Goal: Task Accomplishment & Management: Use online tool/utility

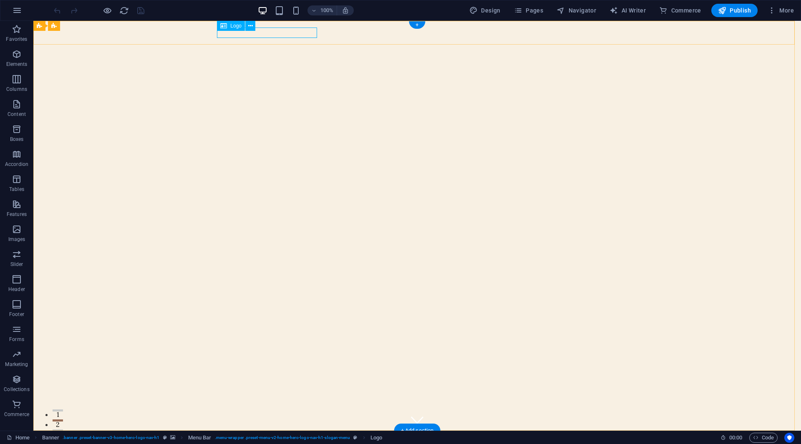
click at [298, 437] on div "[DOMAIN_NAME]" at bounding box center [417, 442] width 394 height 10
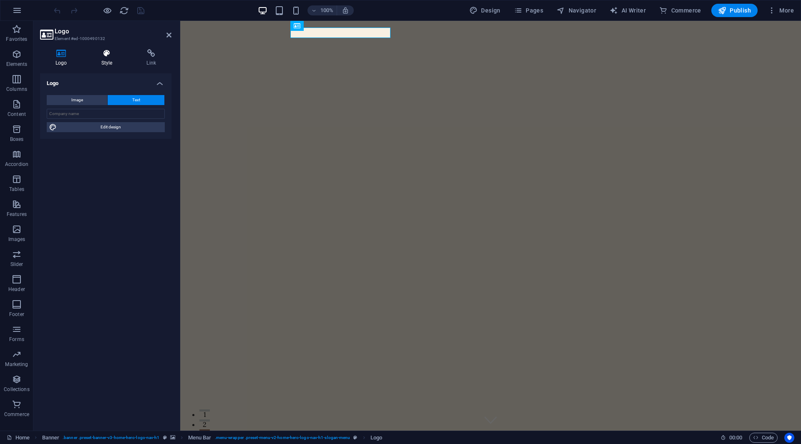
click at [101, 50] on icon at bounding box center [107, 53] width 42 height 8
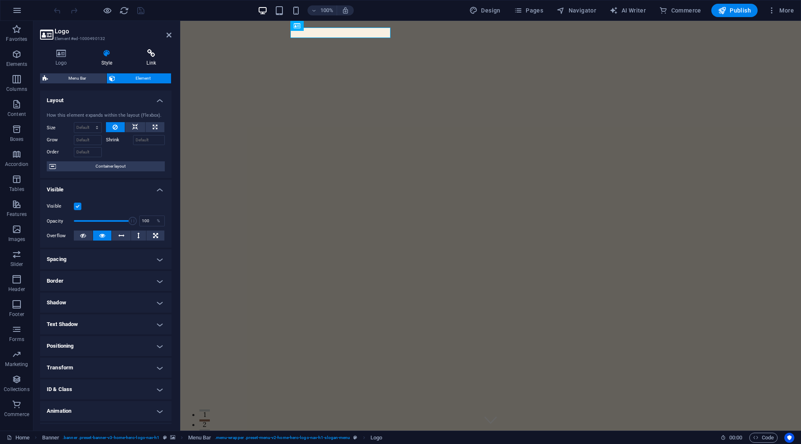
click at [150, 58] on h4 "Link" at bounding box center [151, 58] width 40 height 18
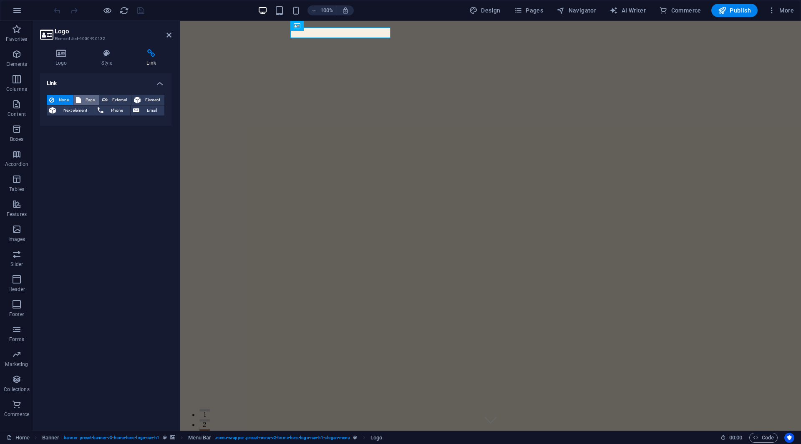
click at [86, 101] on span "Page" at bounding box center [89, 100] width 13 height 10
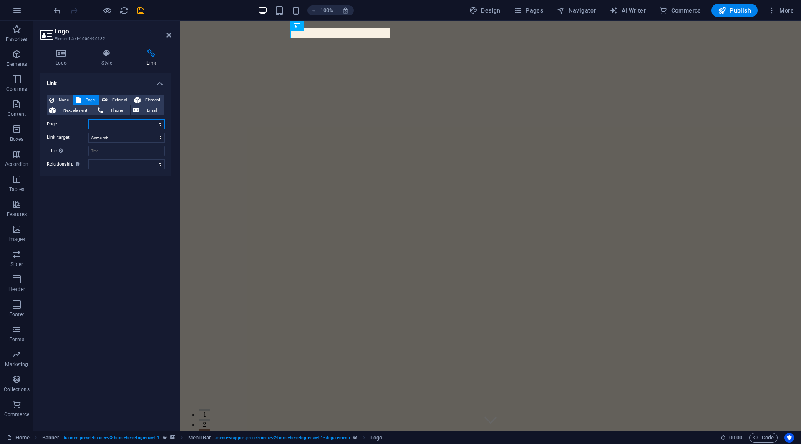
click at [107, 122] on select "Home Subpage Legal Notice Privacy" at bounding box center [126, 124] width 76 height 10
select select "0"
click at [88, 119] on select "Home Subpage Legal Notice Privacy" at bounding box center [126, 124] width 76 height 10
click at [96, 59] on h4 "Style" at bounding box center [108, 58] width 45 height 18
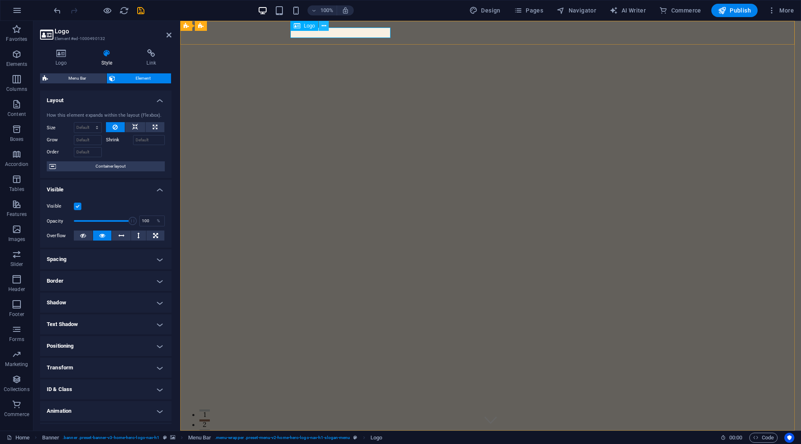
click at [325, 28] on icon at bounding box center [324, 26] width 5 height 9
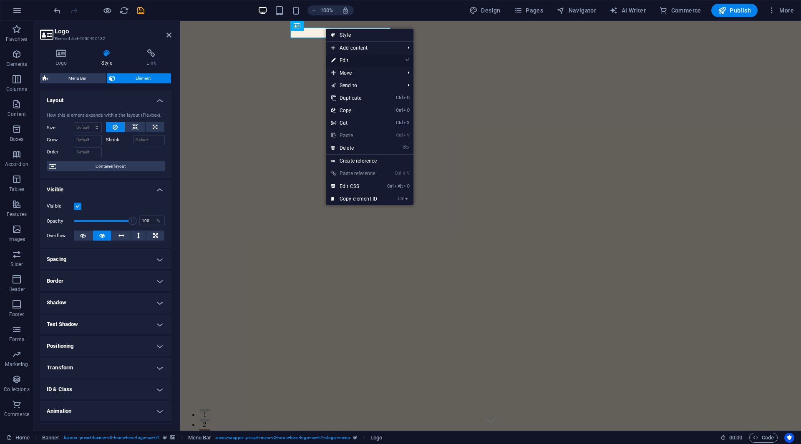
click at [354, 58] on link "⏎ Edit" at bounding box center [354, 60] width 56 height 13
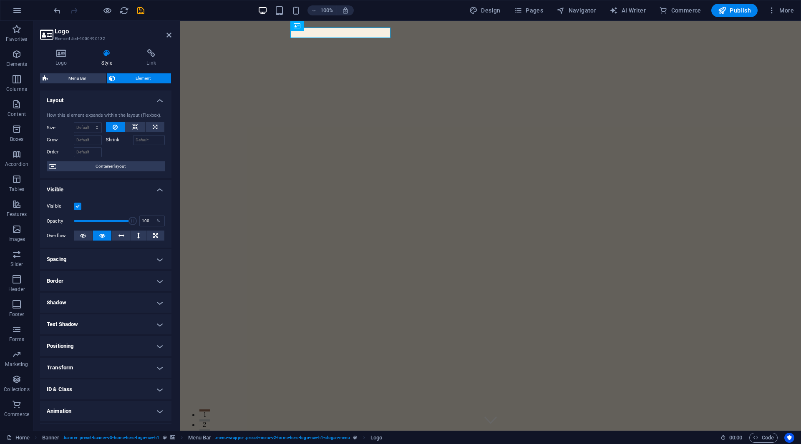
scroll to position [18, 0]
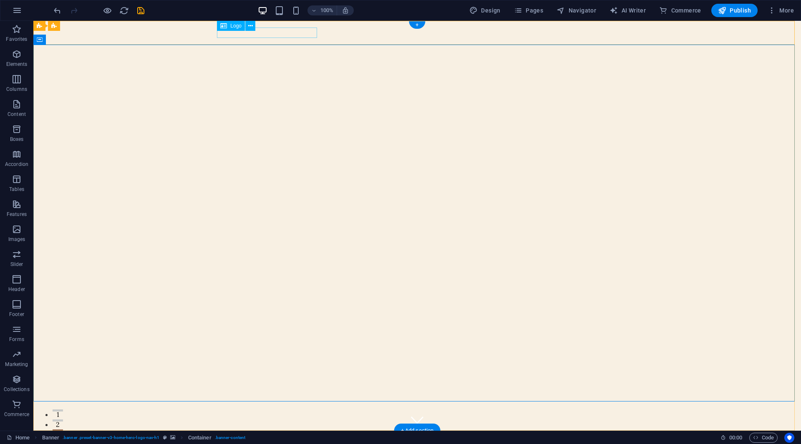
click at [302, 437] on div "[DOMAIN_NAME]" at bounding box center [417, 442] width 394 height 10
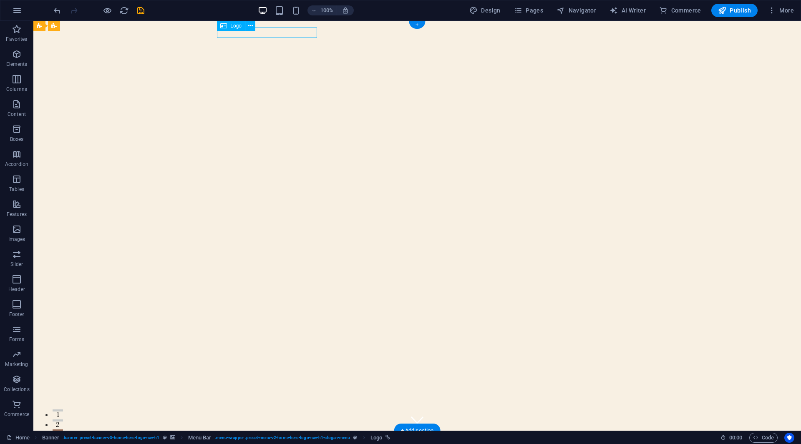
click at [262, 437] on div "[DOMAIN_NAME]" at bounding box center [417, 442] width 394 height 10
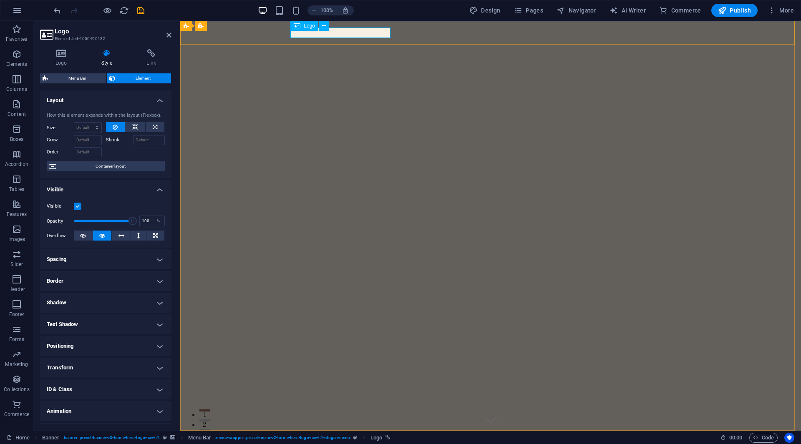
click at [352, 437] on div "[DOMAIN_NAME]" at bounding box center [491, 442] width 394 height 10
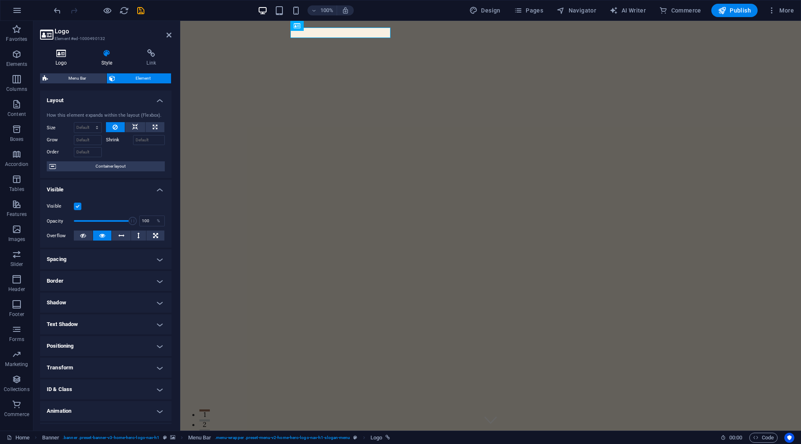
click at [69, 58] on h4 "Logo" at bounding box center [63, 58] width 46 height 18
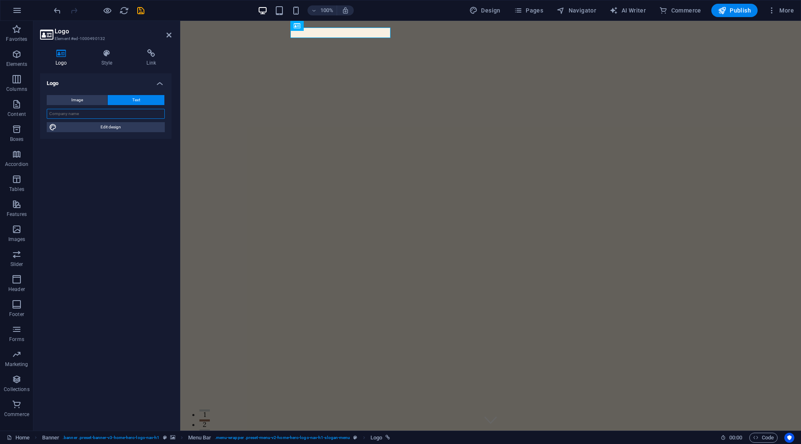
click at [118, 111] on input "text" at bounding box center [106, 114] width 118 height 10
click at [357, 437] on div "[DOMAIN_NAME]" at bounding box center [491, 442] width 394 height 10
click at [135, 116] on input "text" at bounding box center [106, 114] width 118 height 10
click at [89, 114] on input "text" at bounding box center [106, 114] width 118 height 10
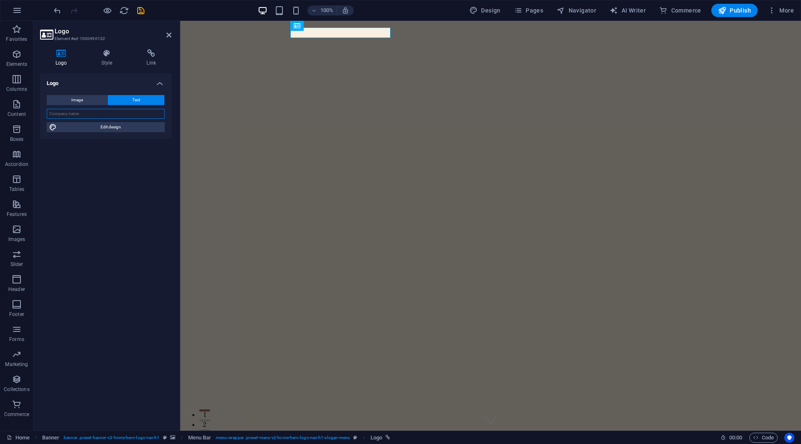
paste input "[URL][DOMAIN_NAME]"
type input "rivaazaabhushans"
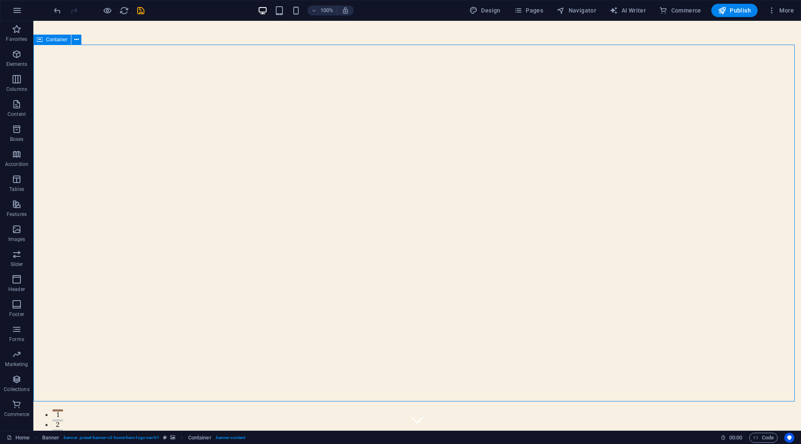
click at [249, 30] on icon at bounding box center [250, 26] width 5 height 9
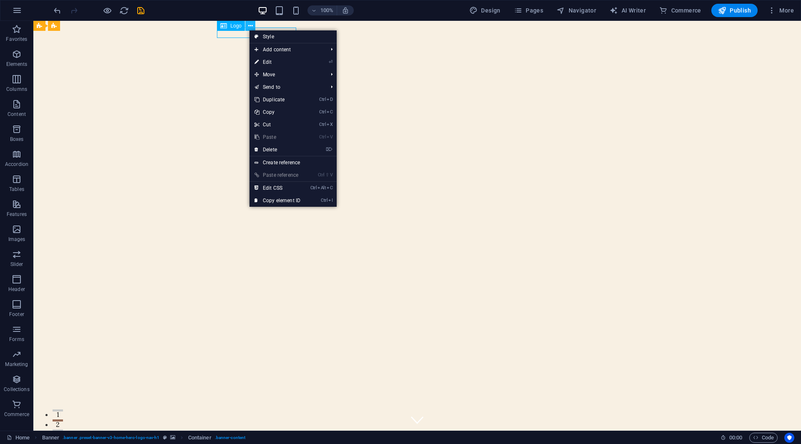
click at [249, 30] on icon at bounding box center [250, 26] width 5 height 9
click at [305, 30] on icon at bounding box center [302, 26] width 6 height 10
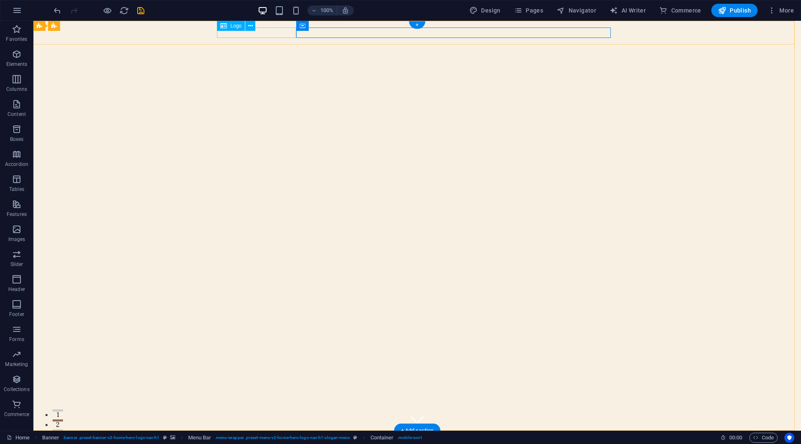
click at [272, 437] on div "rivaazaabhushans" at bounding box center [417, 442] width 394 height 10
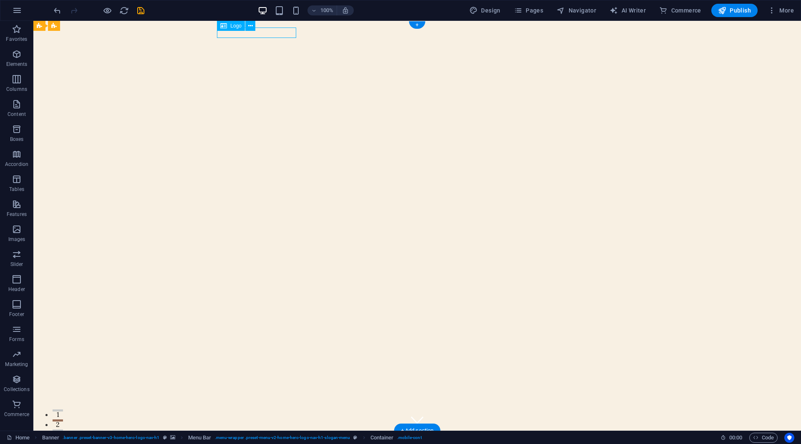
click at [272, 437] on div "rivaazaabhushans" at bounding box center [417, 442] width 394 height 10
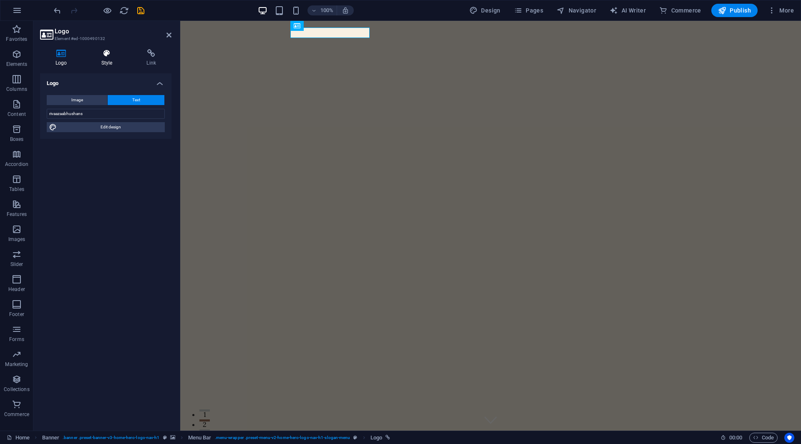
click at [102, 60] on h4 "Style" at bounding box center [108, 58] width 45 height 18
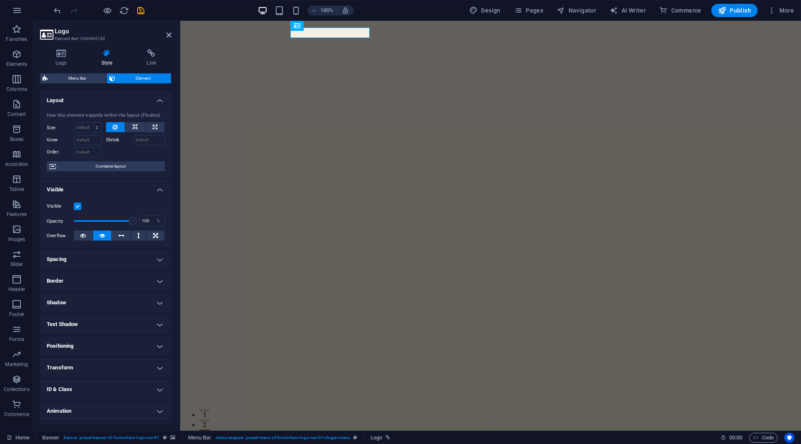
scroll to position [1, 0]
click at [78, 206] on label at bounding box center [78, 205] width 8 height 8
click at [0, 0] on input "Visible" at bounding box center [0, 0] width 0 height 0
click at [78, 206] on label at bounding box center [78, 205] width 8 height 8
click at [0, 0] on input "Visible" at bounding box center [0, 0] width 0 height 0
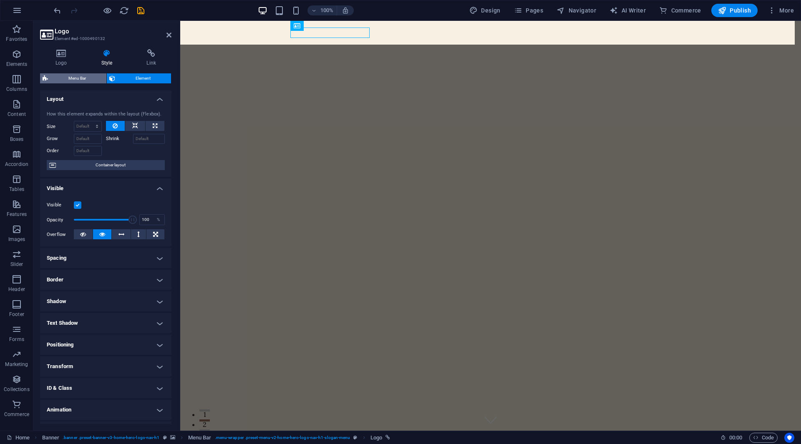
click at [78, 76] on span "Menu Bar" at bounding box center [76, 78] width 53 height 10
select select "rem"
select select "preset-menu-v2-home-hero-logo-nav-h1-slogan-menu"
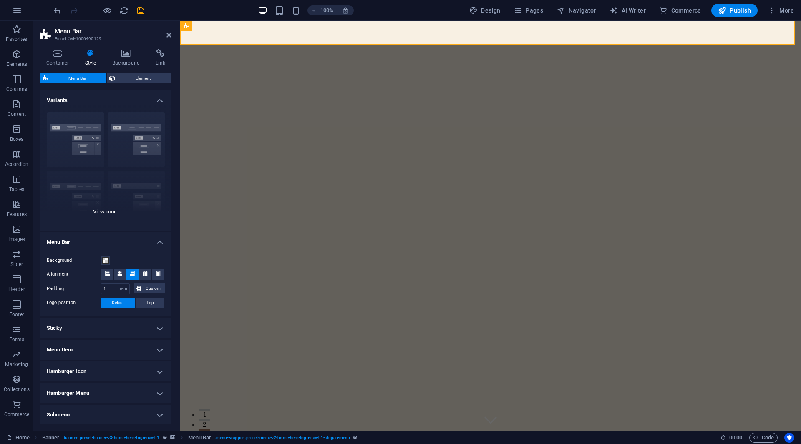
click at [115, 143] on div "Border Centered Default Fixed Loki Trigger Wide XXL" at bounding box center [105, 168] width 131 height 125
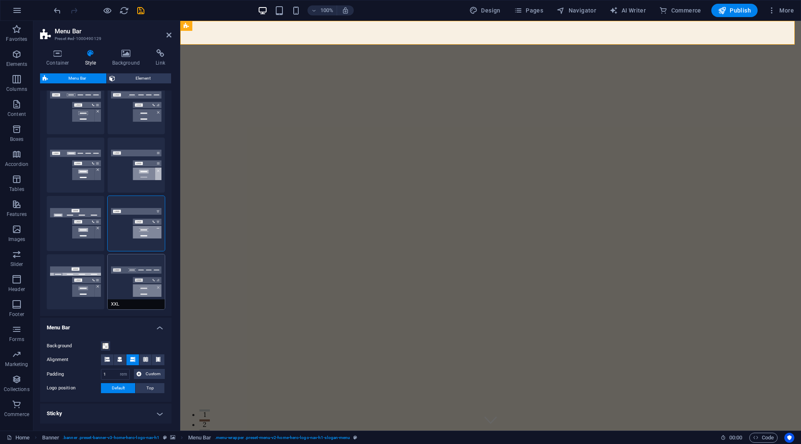
scroll to position [0, 0]
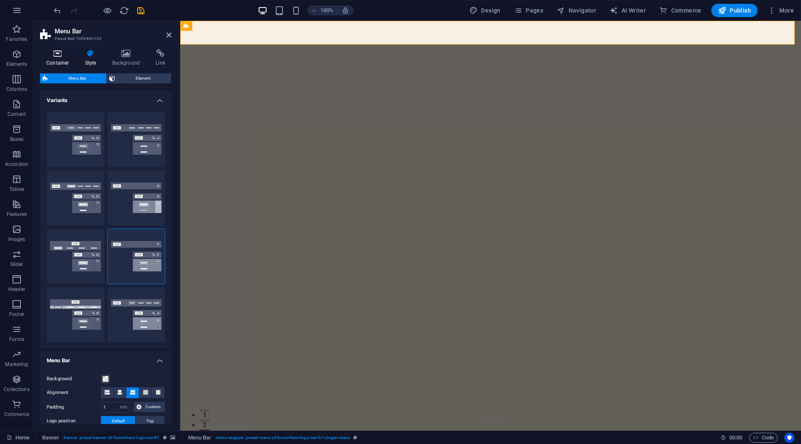
click at [55, 64] on h4 "Container" at bounding box center [59, 58] width 39 height 18
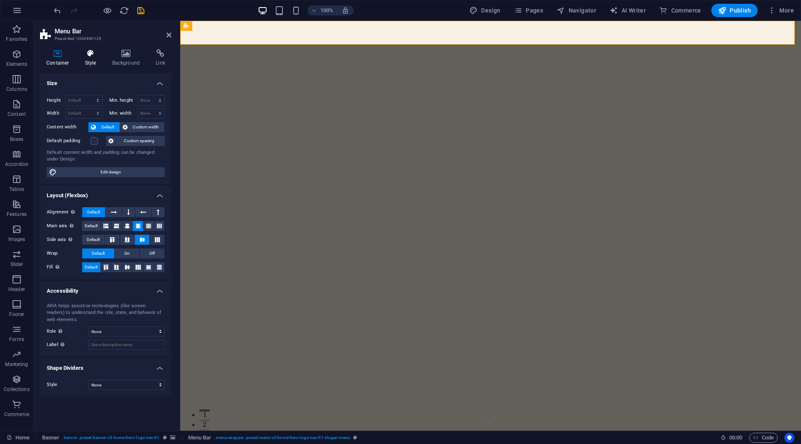
click at [92, 55] on icon at bounding box center [91, 53] width 24 height 8
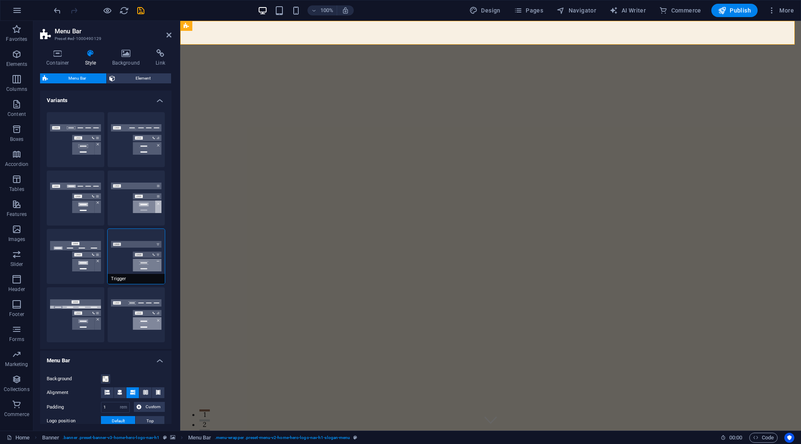
scroll to position [152, 0]
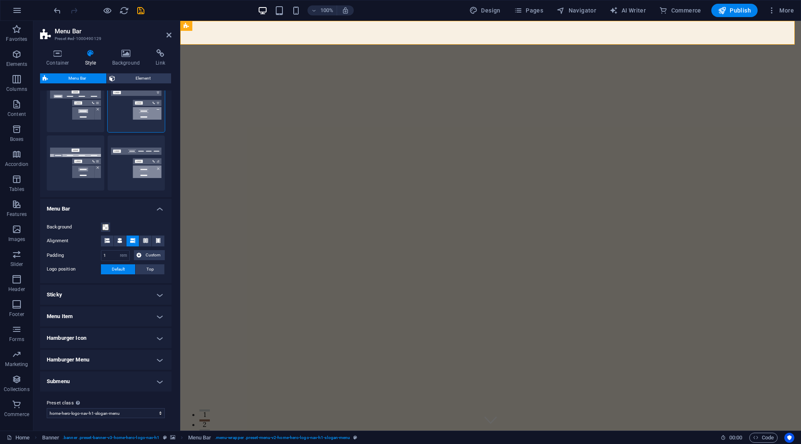
click at [70, 317] on h4 "Menu Item" at bounding box center [105, 317] width 131 height 20
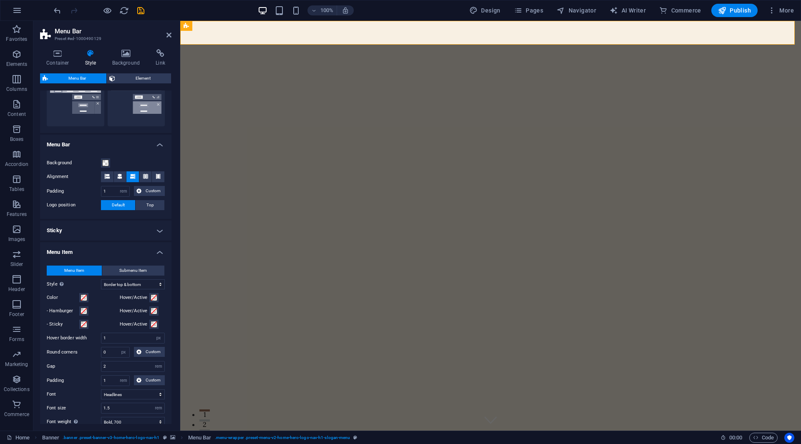
scroll to position [216, 0]
click at [142, 267] on span "Submenu Item" at bounding box center [133, 271] width 28 height 10
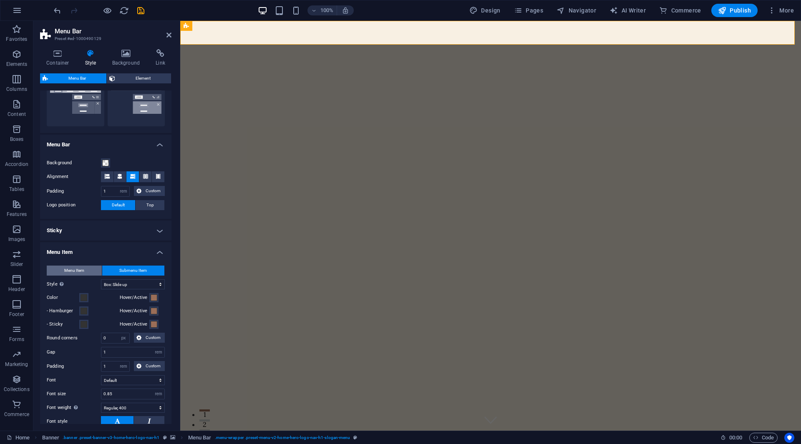
click at [83, 272] on span "Menu Item" at bounding box center [74, 271] width 20 height 10
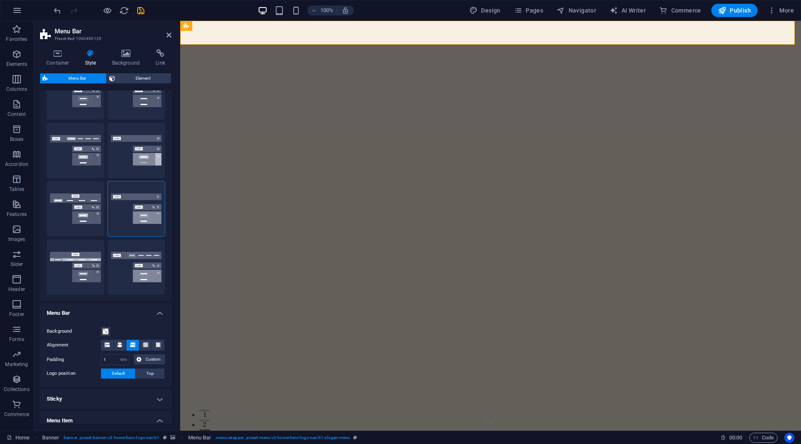
scroll to position [0, 0]
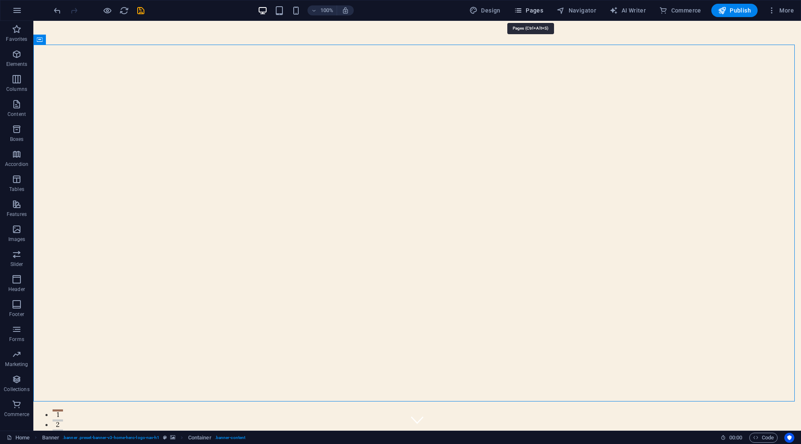
click at [522, 14] on icon "button" at bounding box center [518, 10] width 8 height 8
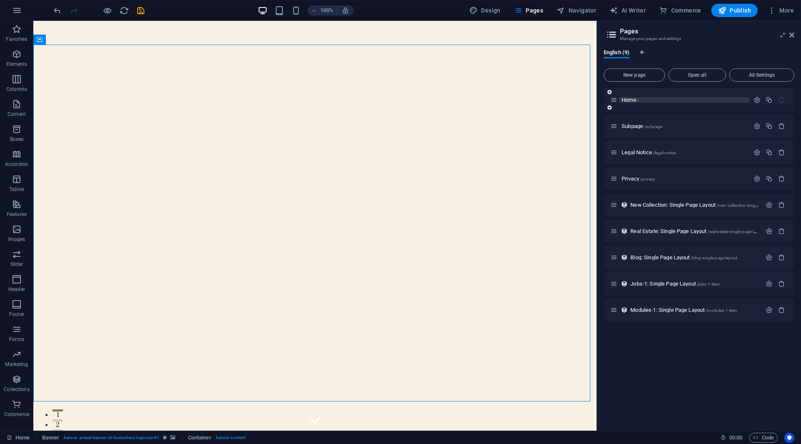
click at [685, 97] on p "Home /" at bounding box center [683, 99] width 125 height 5
click at [503, 31] on div "HTML" at bounding box center [518, 26] width 45 height 10
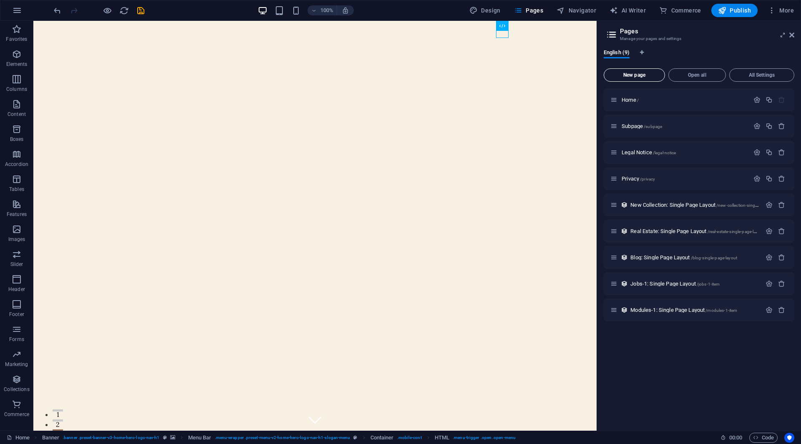
click at [628, 73] on span "New page" at bounding box center [634, 75] width 54 height 5
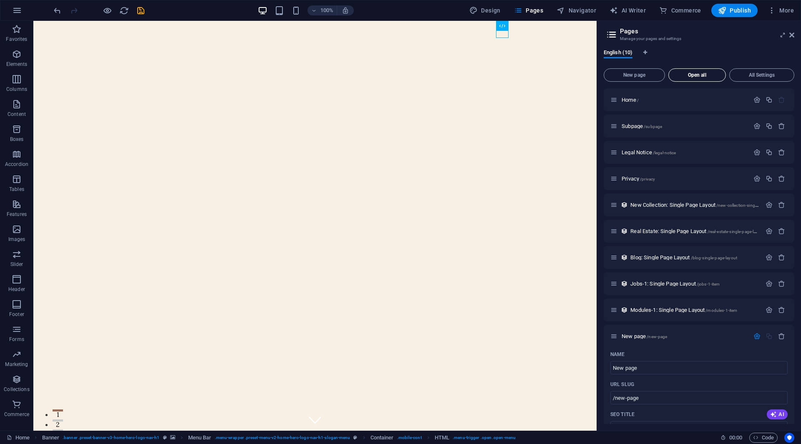
click at [694, 75] on span "Open all" at bounding box center [697, 75] width 50 height 5
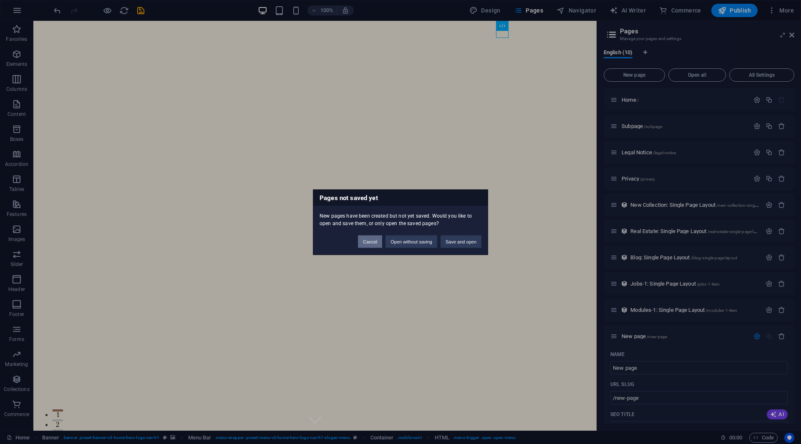
click at [372, 244] on button "Cancel" at bounding box center [370, 241] width 24 height 13
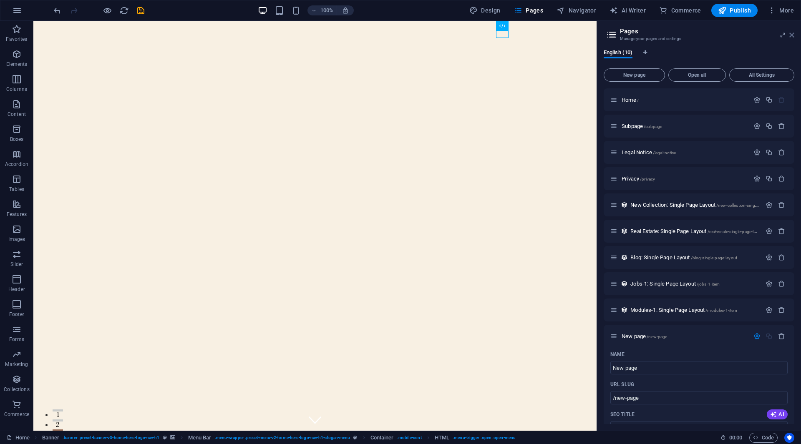
click at [791, 35] on icon at bounding box center [791, 35] width 5 height 7
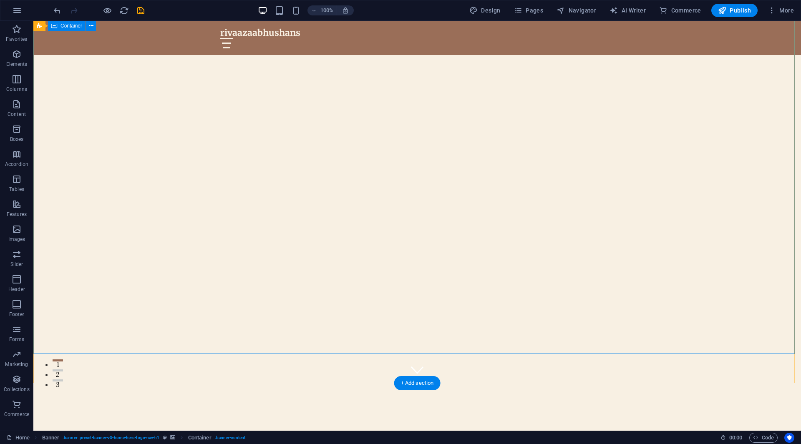
scroll to position [48, 0]
click at [414, 440] on div "Rivaaza Abhushans - Jewelry Crafted with a Legacy" at bounding box center [417, 447] width 394 height 15
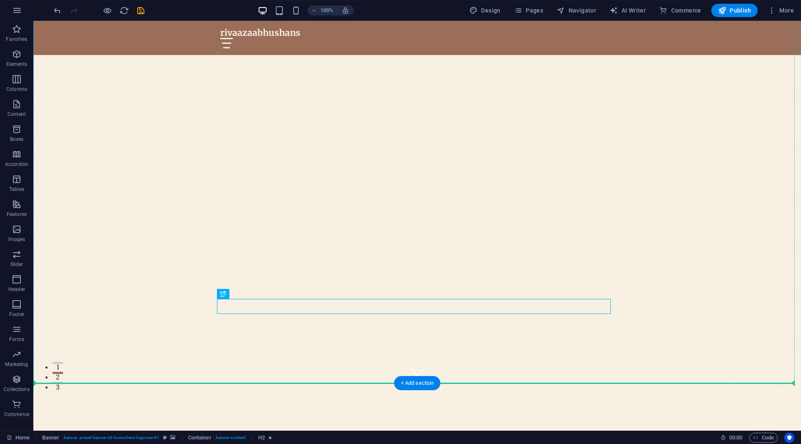
drag, startPoint x: 414, startPoint y: 310, endPoint x: 251, endPoint y: 214, distance: 188.8
drag, startPoint x: 297, startPoint y: 309, endPoint x: 254, endPoint y: 261, distance: 64.4
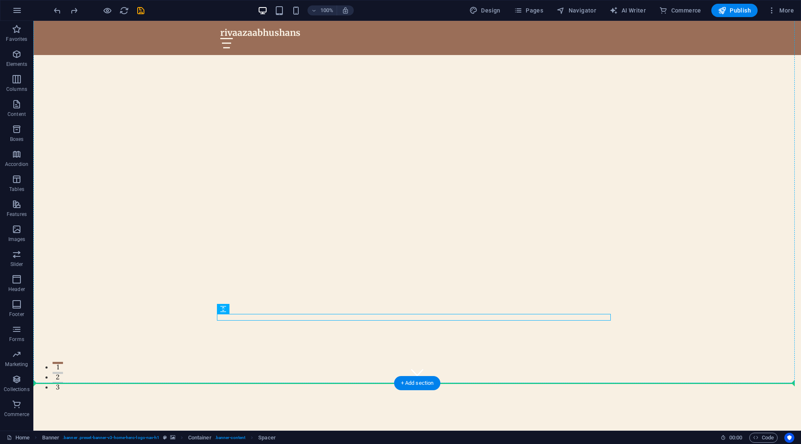
drag, startPoint x: 282, startPoint y: 315, endPoint x: 178, endPoint y: 248, distance: 124.1
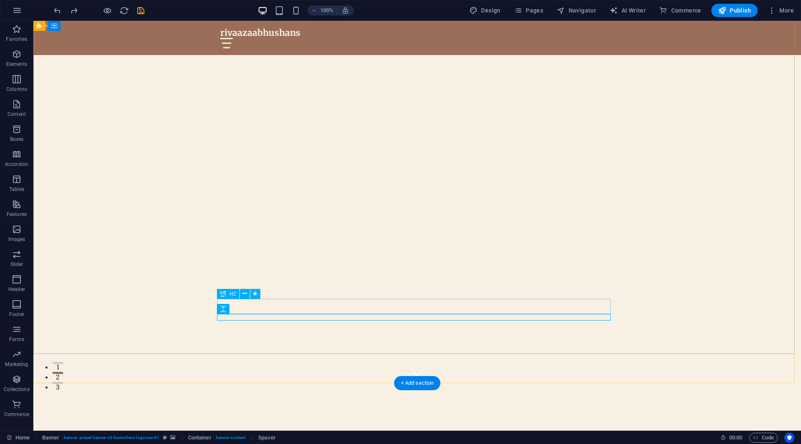
click at [296, 440] on div "Rivaaza Abhushans - Jewelry Crafted with a Legacy" at bounding box center [417, 447] width 394 height 15
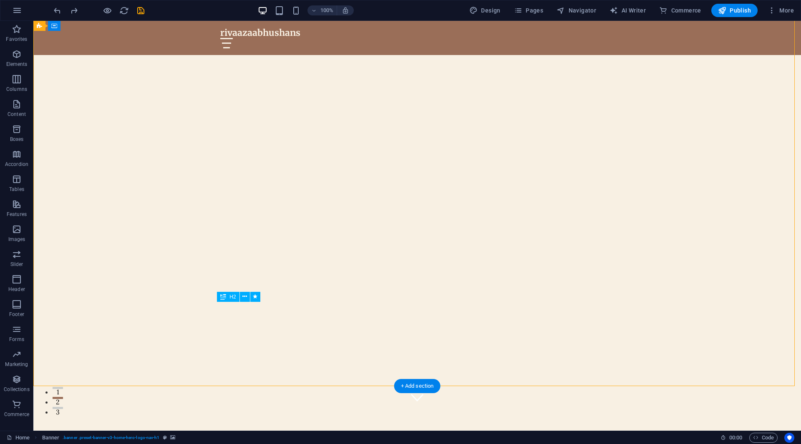
scroll to position [0, 0]
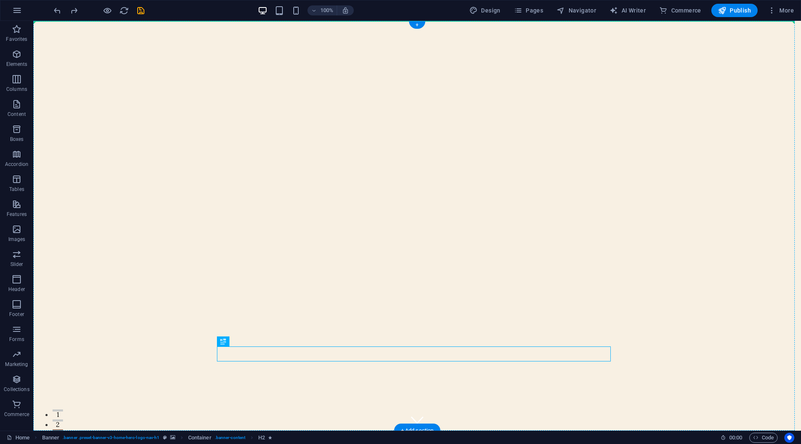
drag, startPoint x: 274, startPoint y: 353, endPoint x: 177, endPoint y: 210, distance: 172.6
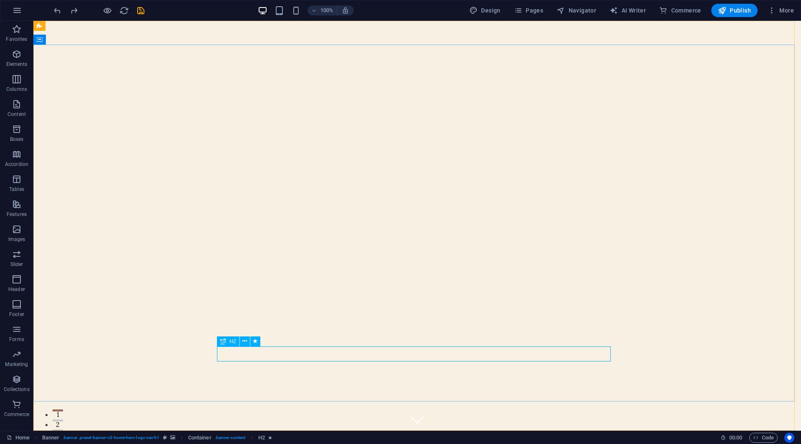
click at [227, 343] on div "H2" at bounding box center [228, 342] width 22 height 10
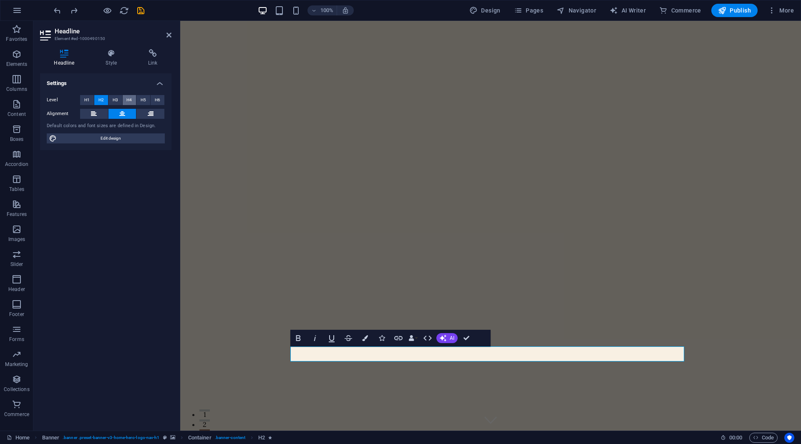
click at [130, 100] on span "H4" at bounding box center [128, 100] width 5 height 10
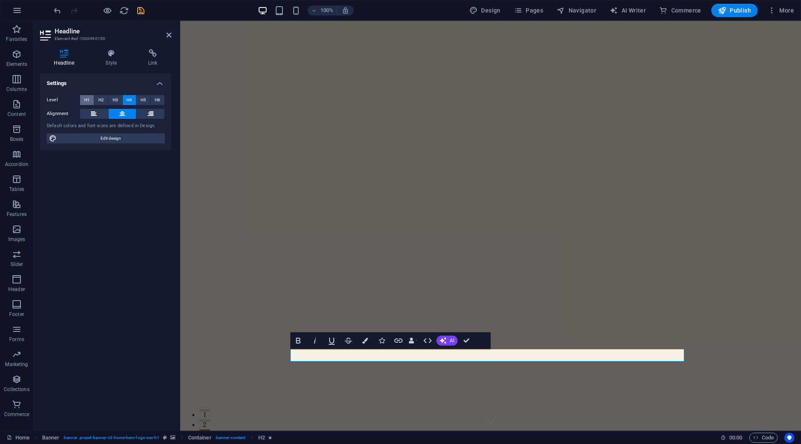
click at [89, 99] on span "H1" at bounding box center [86, 100] width 5 height 10
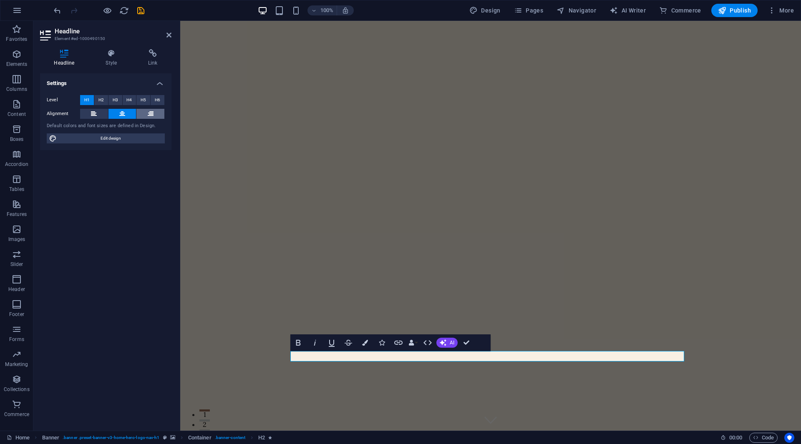
click at [153, 116] on button at bounding box center [150, 114] width 28 height 10
click at [100, 113] on button at bounding box center [94, 114] width 28 height 10
click at [118, 61] on h4 "Style" at bounding box center [113, 58] width 43 height 18
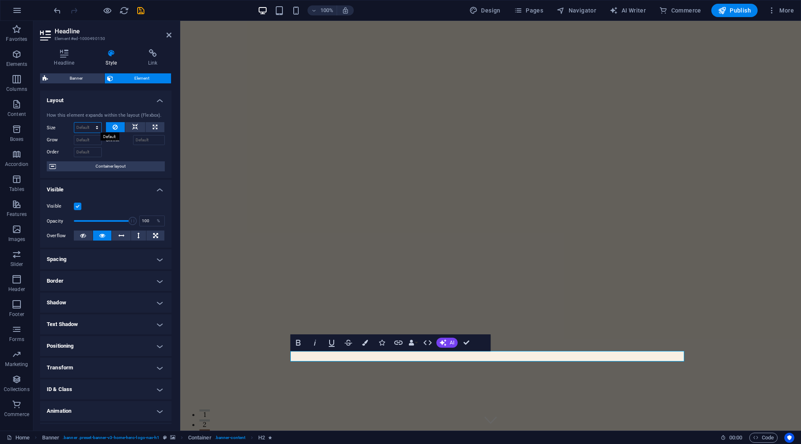
click at [97, 126] on select "Default auto px % 1/1 1/2 1/3 1/4 1/5 1/6 1/7 1/8 1/9 1/10" at bounding box center [87, 128] width 27 height 10
select select "px"
click at [89, 123] on select "Default auto px % 1/1 1/2 1/3 1/4 1/5 1/6 1/7 1/8 1/9 1/10" at bounding box center [87, 128] width 27 height 10
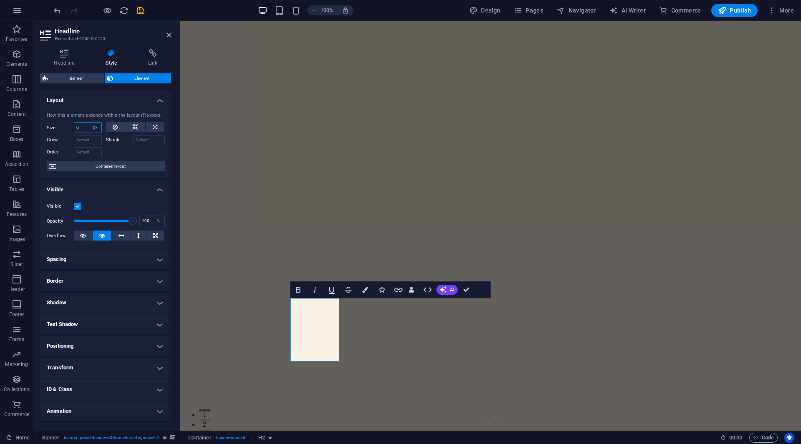
click at [86, 128] on input "0" at bounding box center [87, 128] width 27 height 10
type input "383"
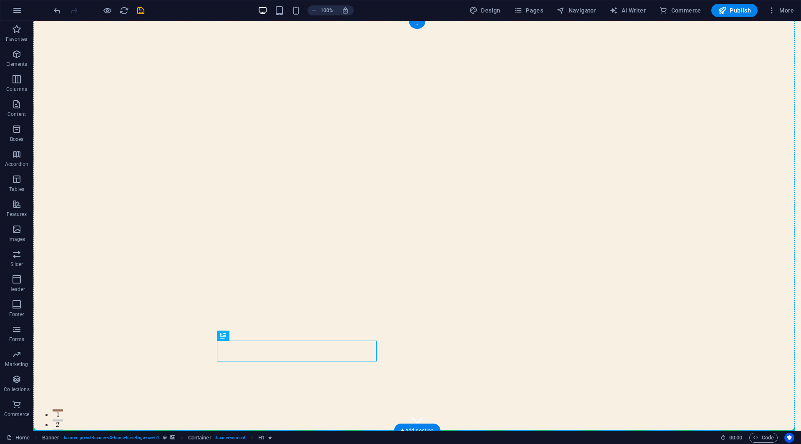
drag, startPoint x: 303, startPoint y: 351, endPoint x: 248, endPoint y: 246, distance: 118.1
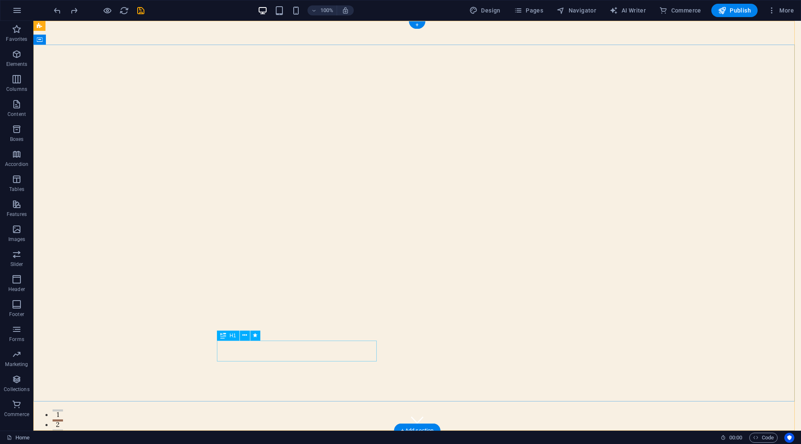
click at [243, 336] on icon at bounding box center [244, 335] width 5 height 9
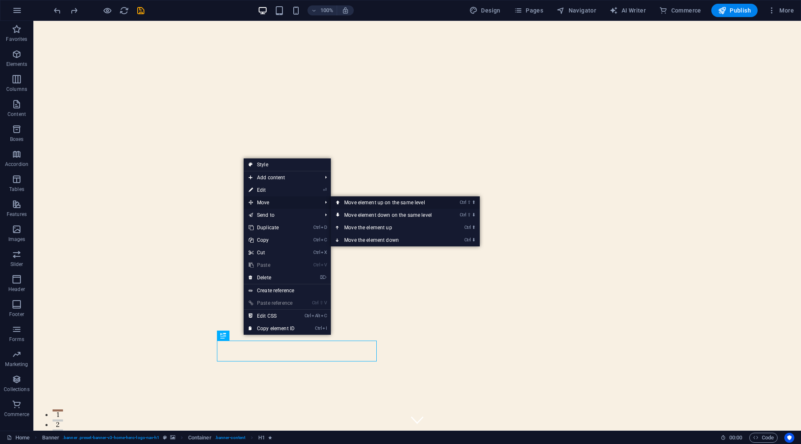
click at [394, 204] on link "Ctrl ⇧ ⬆ Move element up on the same level" at bounding box center [390, 202] width 118 height 13
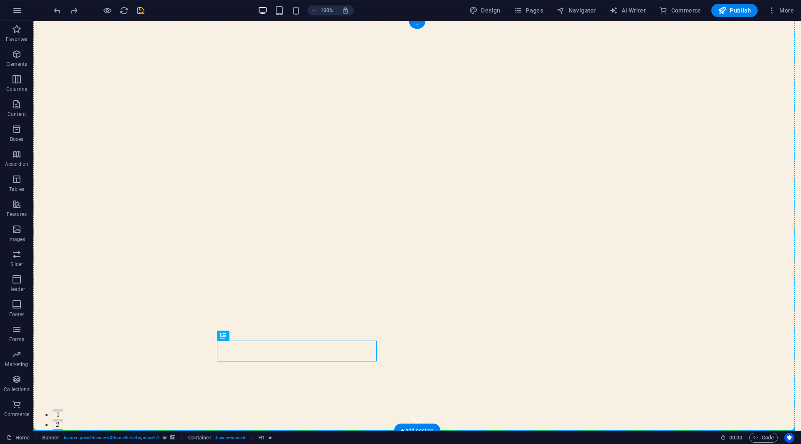
drag, startPoint x: 281, startPoint y: 358, endPoint x: 259, endPoint y: 312, distance: 50.9
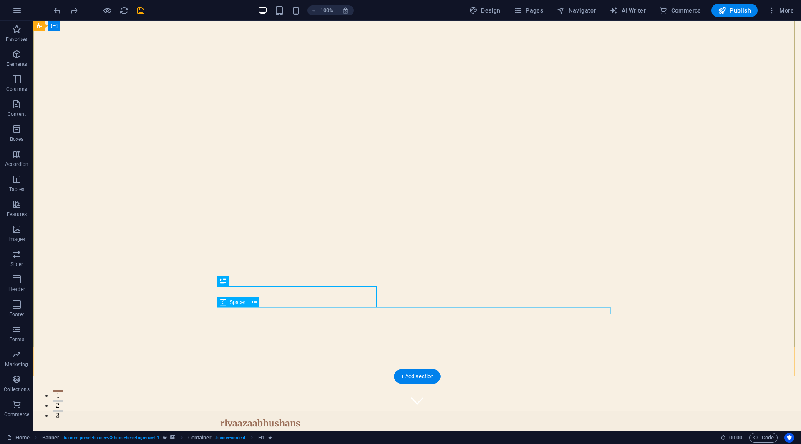
scroll to position [13, 0]
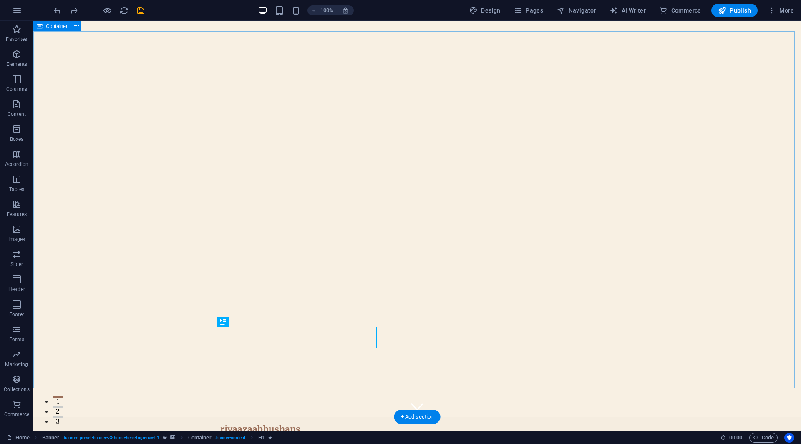
click at [246, 322] on icon at bounding box center [244, 321] width 5 height 9
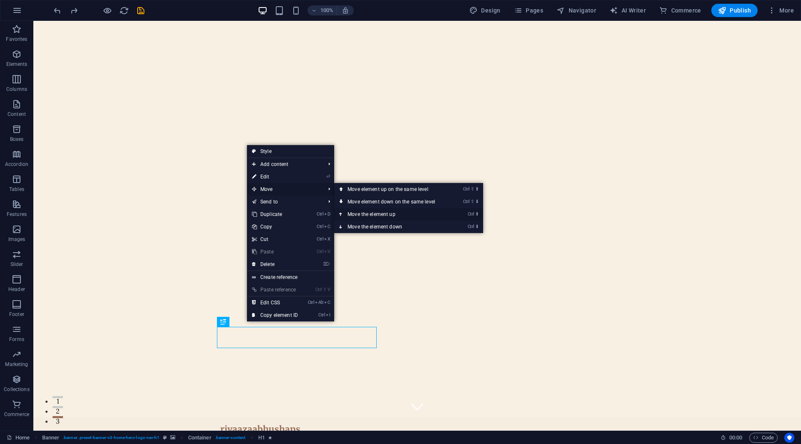
click at [369, 211] on link "Ctrl ⬆ Move the element up" at bounding box center [393, 214] width 118 height 13
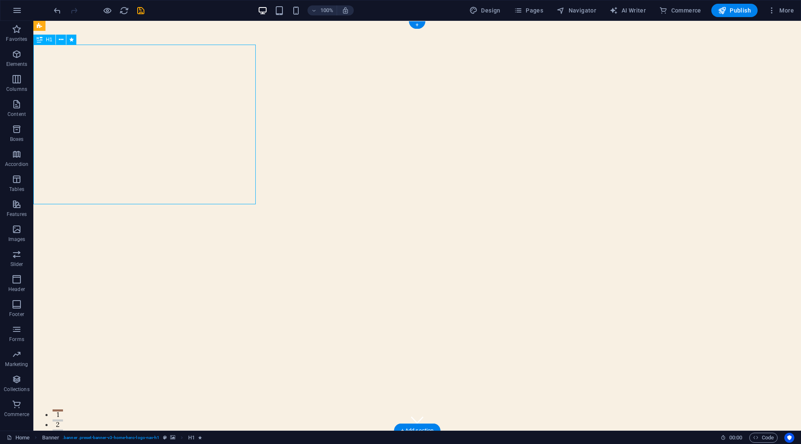
drag, startPoint x: 160, startPoint y: 38, endPoint x: 164, endPoint y: 54, distance: 16.4
drag, startPoint x: 167, startPoint y: 54, endPoint x: 173, endPoint y: 68, distance: 15.3
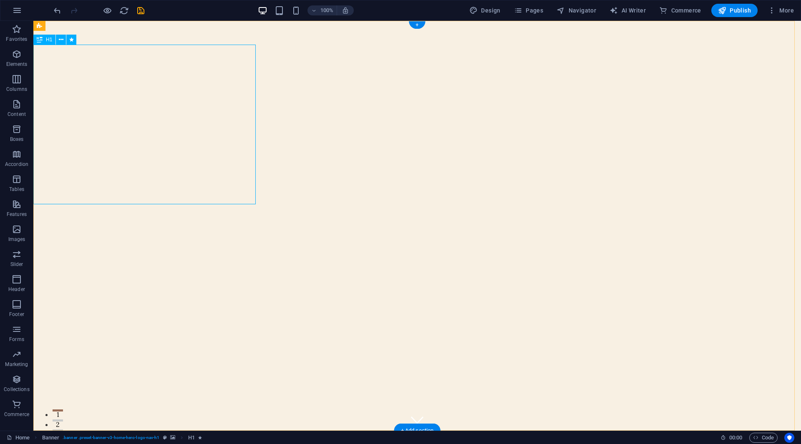
click at [61, 42] on icon at bounding box center [61, 39] width 5 height 9
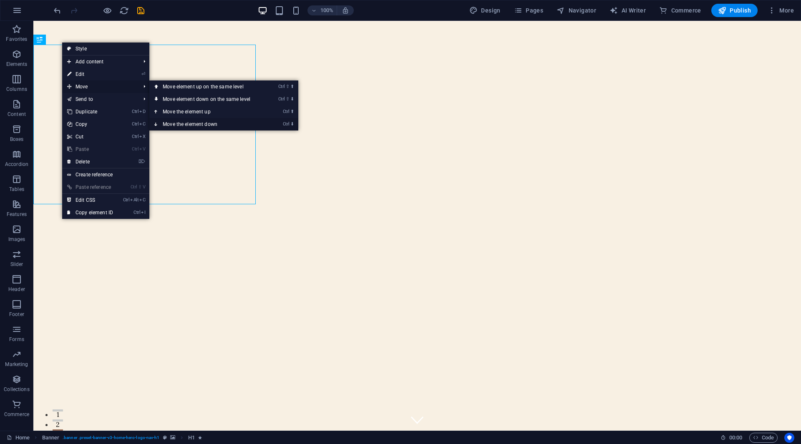
click at [189, 126] on link "Ctrl ⬇ Move the element down" at bounding box center [208, 124] width 118 height 13
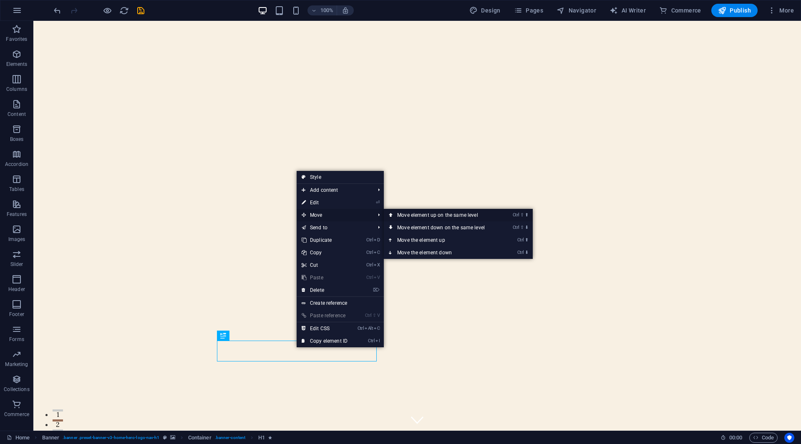
click at [440, 216] on link "Ctrl ⇧ ⬆ Move element up on the same level" at bounding box center [443, 215] width 118 height 13
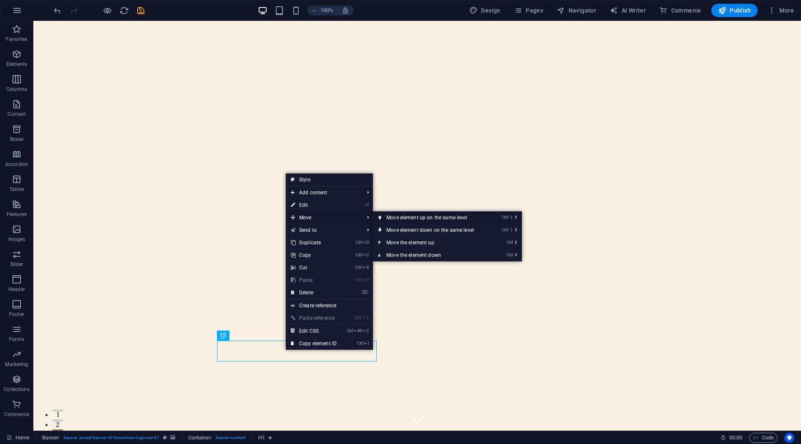
click at [404, 214] on link "Ctrl ⇧ ⬆ Move element up on the same level" at bounding box center [432, 217] width 118 height 13
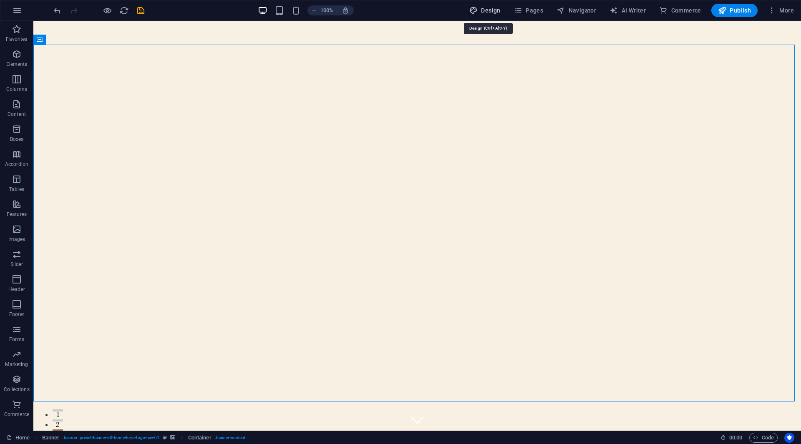
click at [494, 10] on span "Design" at bounding box center [484, 10] width 31 height 8
select select "px"
select select "200"
select select "px"
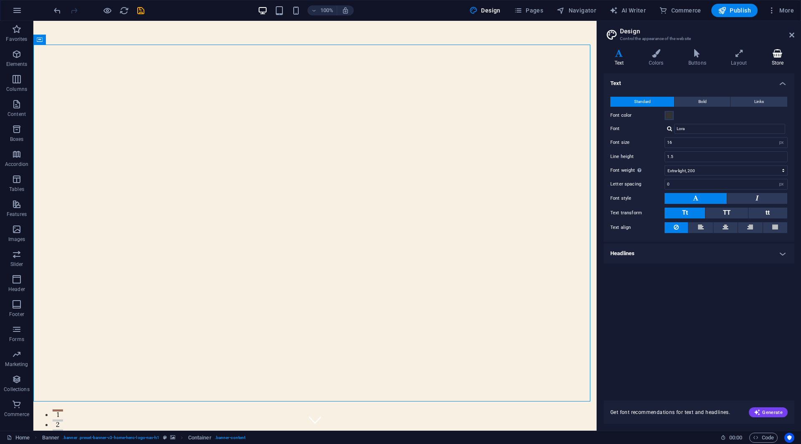
click at [777, 50] on icon at bounding box center [777, 53] width 33 height 8
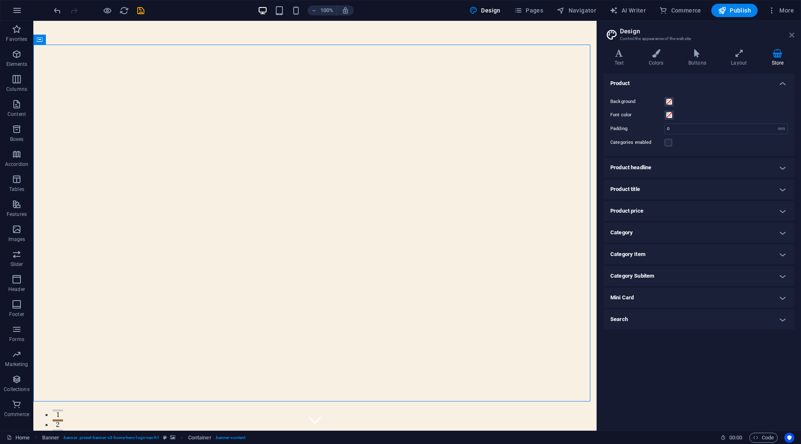
click at [790, 36] on icon at bounding box center [791, 35] width 5 height 7
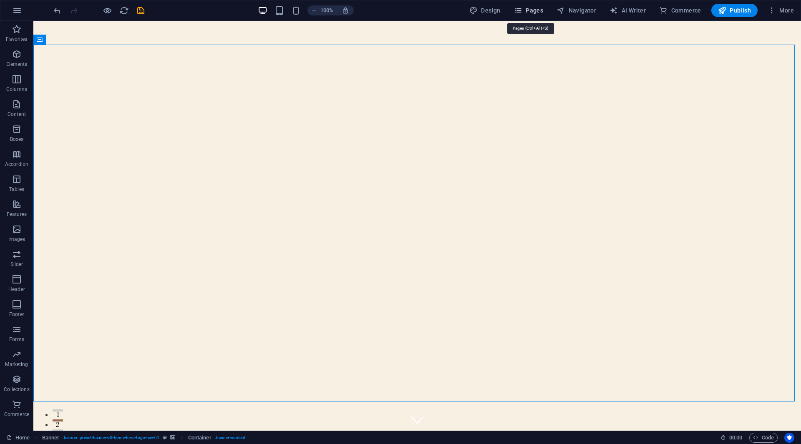
click at [518, 12] on icon "button" at bounding box center [518, 10] width 8 height 8
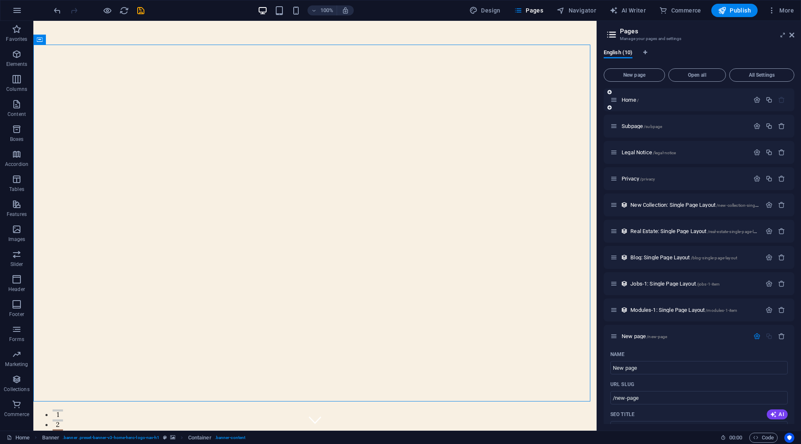
click at [671, 107] on div "Home /" at bounding box center [698, 99] width 191 height 23
click at [145, 336] on button at bounding box center [143, 336] width 10 height 10
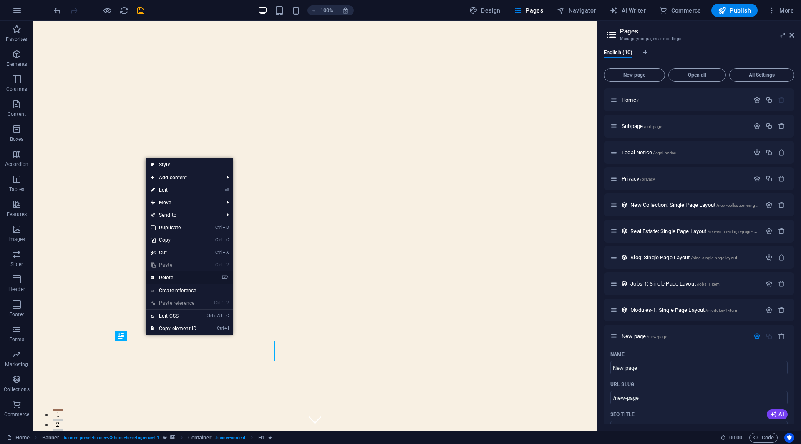
click at [173, 279] on link "⌦ Delete" at bounding box center [174, 277] width 56 height 13
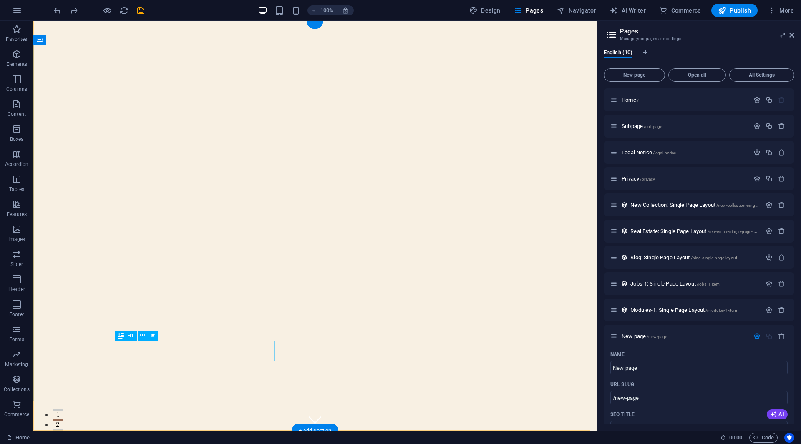
select select "px"
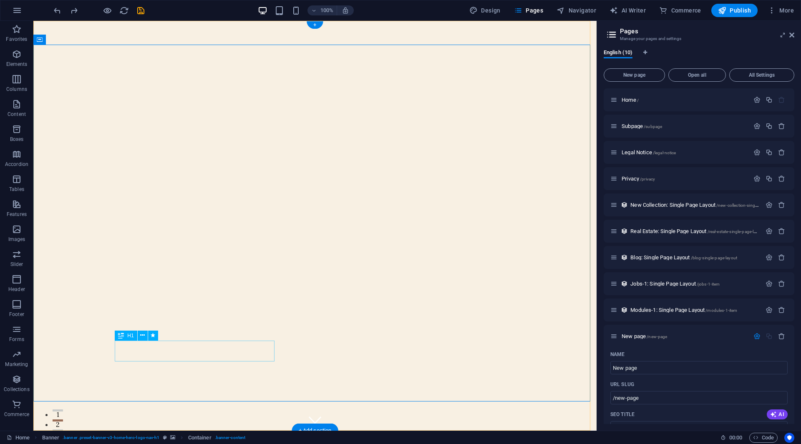
select select "px"
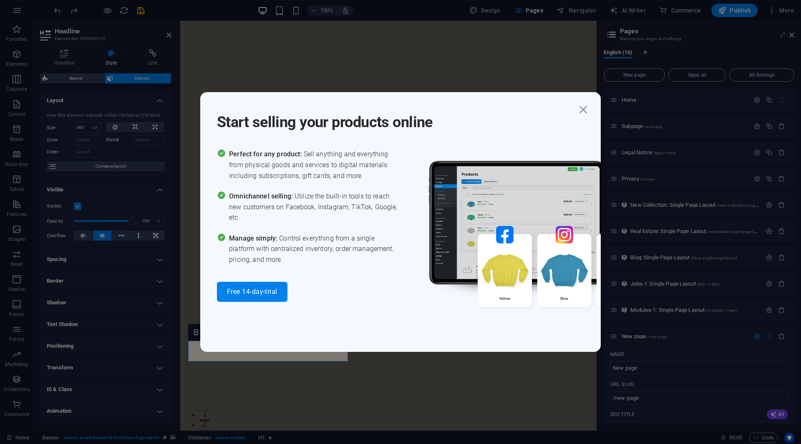
click at [269, 395] on div "Start selling your products online Perfect for any product: Sell anything and e…" at bounding box center [400, 222] width 801 height 444
click at [580, 114] on icon "button" at bounding box center [583, 109] width 15 height 15
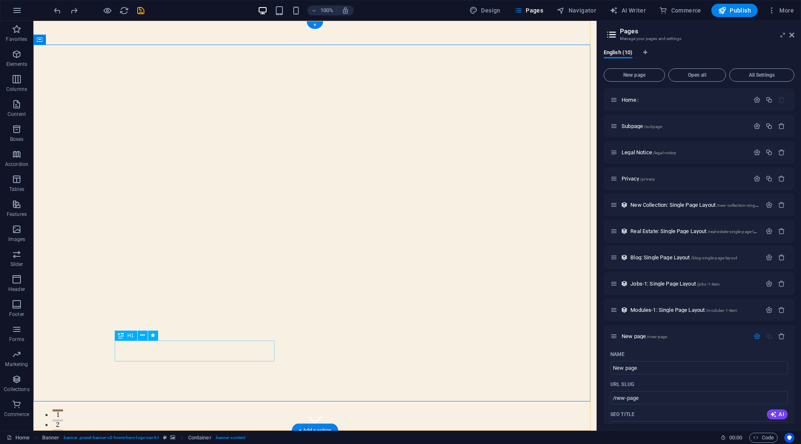
select select "px"
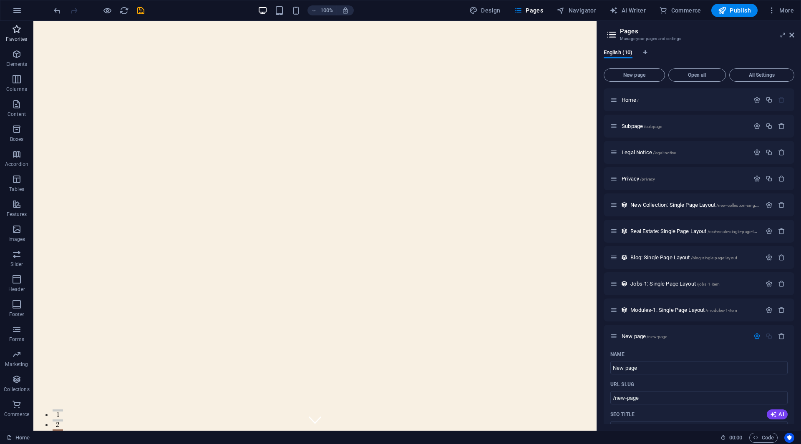
click at [21, 29] on icon "button" at bounding box center [17, 29] width 10 height 10
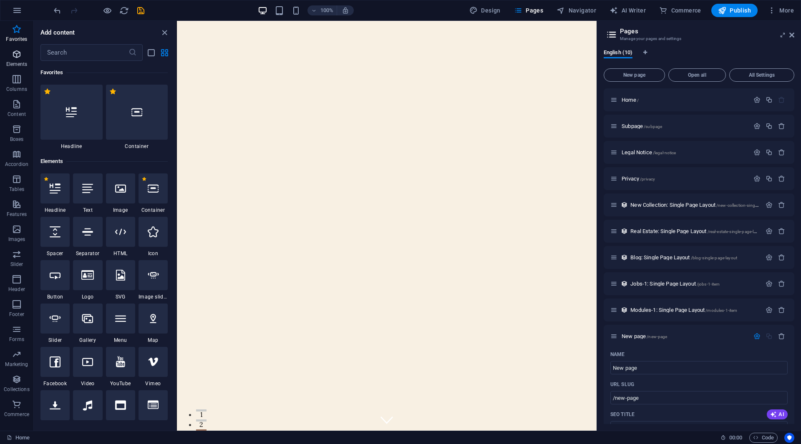
click at [15, 63] on p "Elements" at bounding box center [16, 64] width 21 height 7
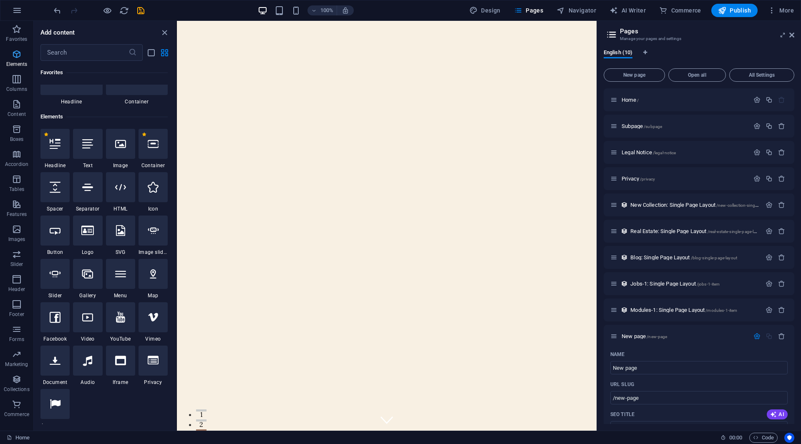
scroll to position [89, 0]
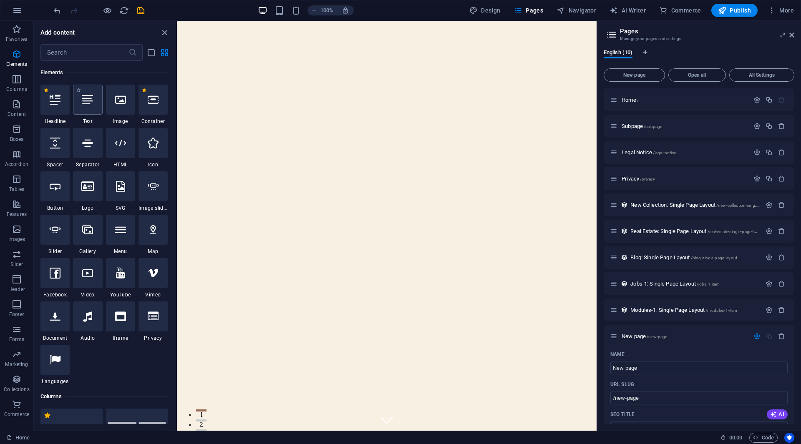
click at [88, 108] on div at bounding box center [87, 100] width 29 height 30
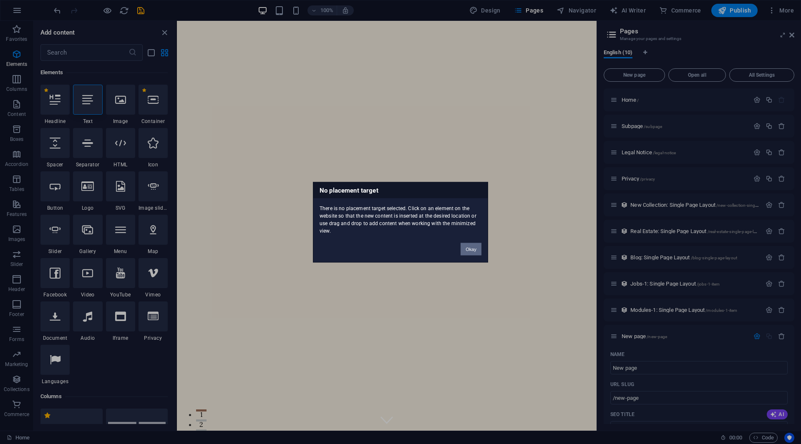
click at [470, 249] on button "Okay" at bounding box center [470, 249] width 21 height 13
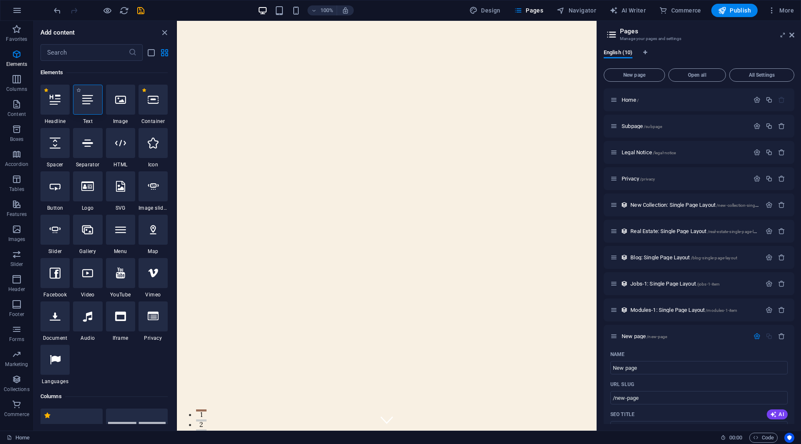
click at [97, 106] on div at bounding box center [87, 100] width 29 height 30
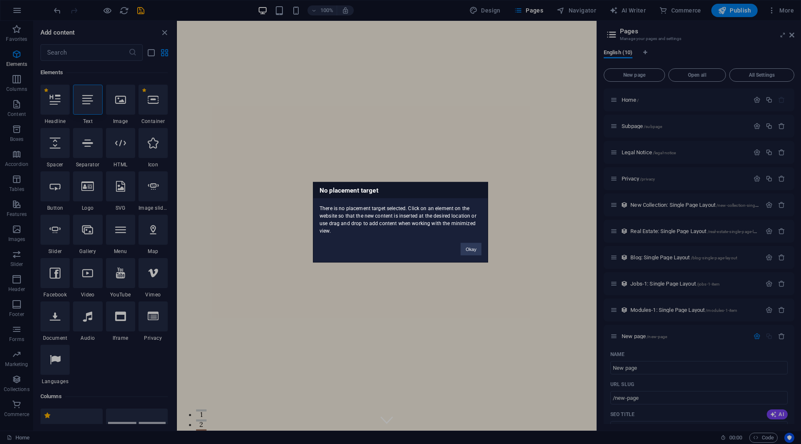
click at [48, 108] on div "No placement target There is no placement target selected. Click on an element …" at bounding box center [400, 222] width 801 height 444
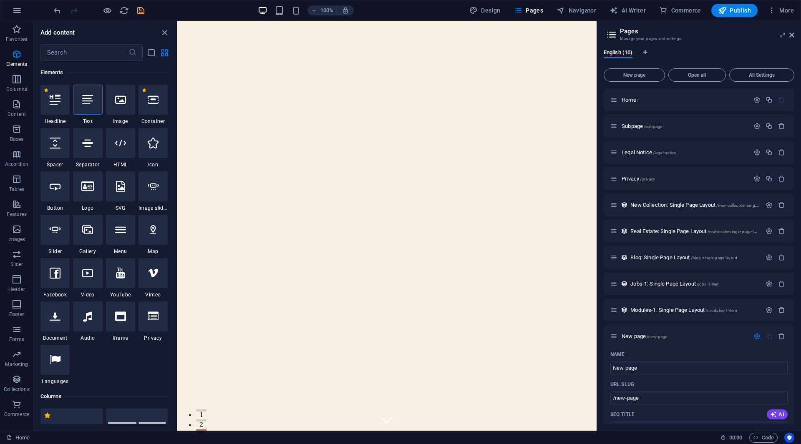
click at [48, 108] on div at bounding box center [54, 100] width 29 height 30
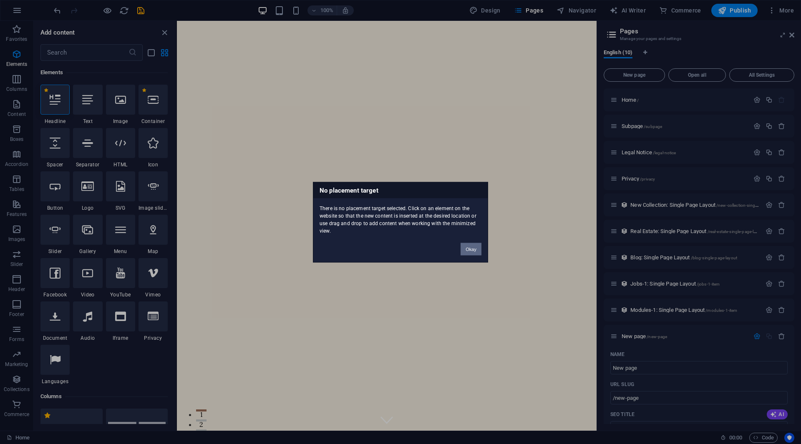
click at [475, 249] on button "Okay" at bounding box center [470, 249] width 21 height 13
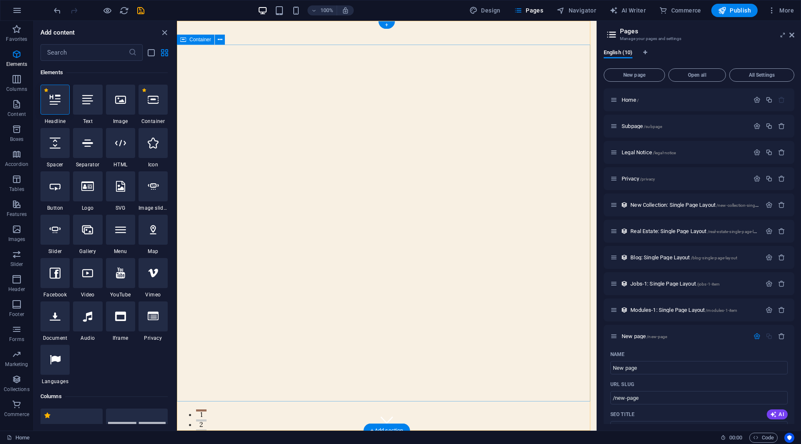
click at [123, 105] on div at bounding box center [120, 100] width 29 height 30
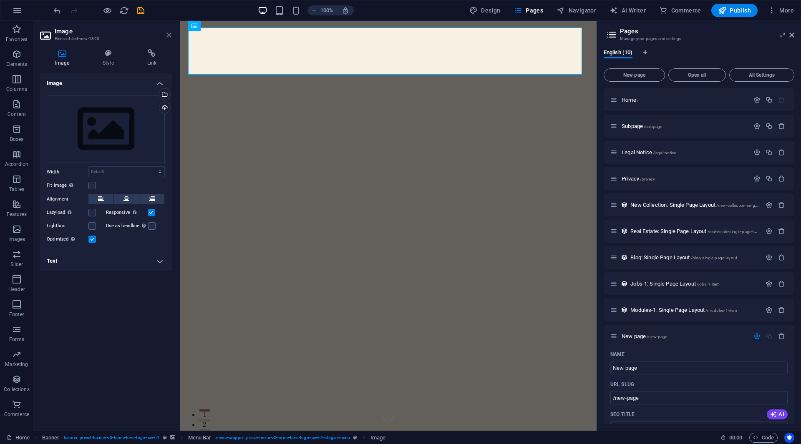
click at [168, 36] on icon at bounding box center [168, 35] width 5 height 7
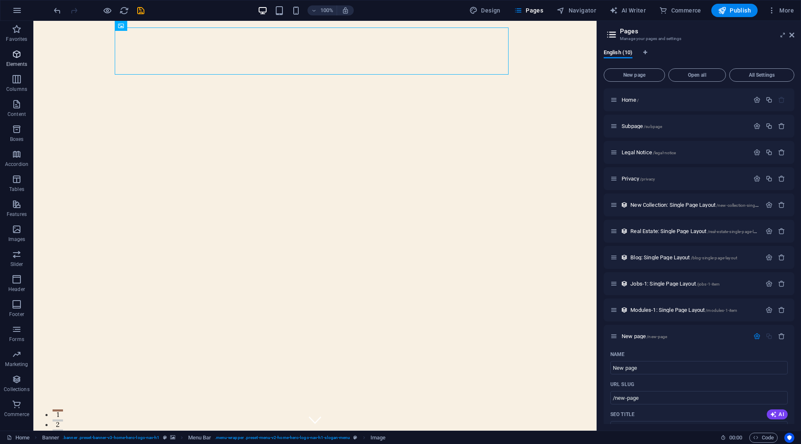
click at [13, 61] on p "Elements" at bounding box center [16, 64] width 21 height 7
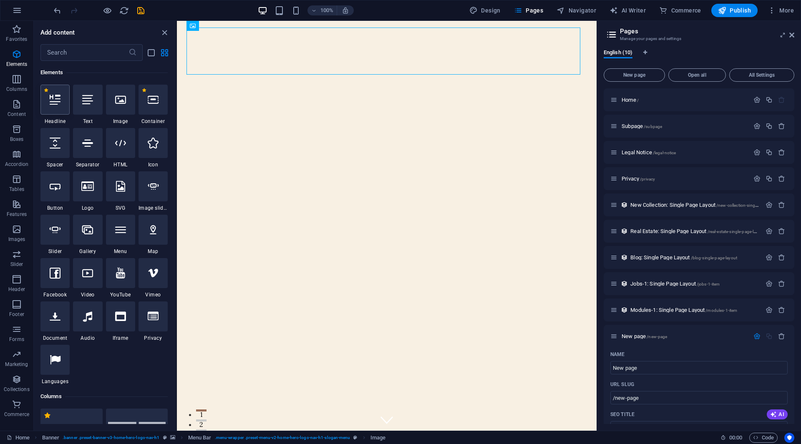
click at [60, 98] on div at bounding box center [54, 100] width 29 height 30
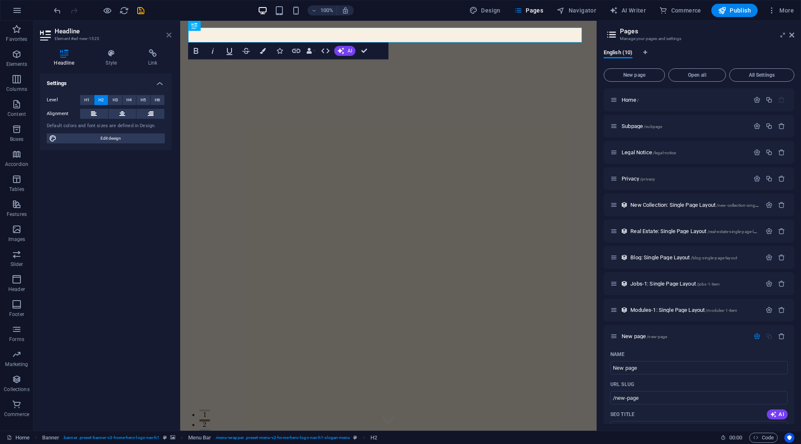
click at [171, 33] on icon at bounding box center [168, 35] width 5 height 7
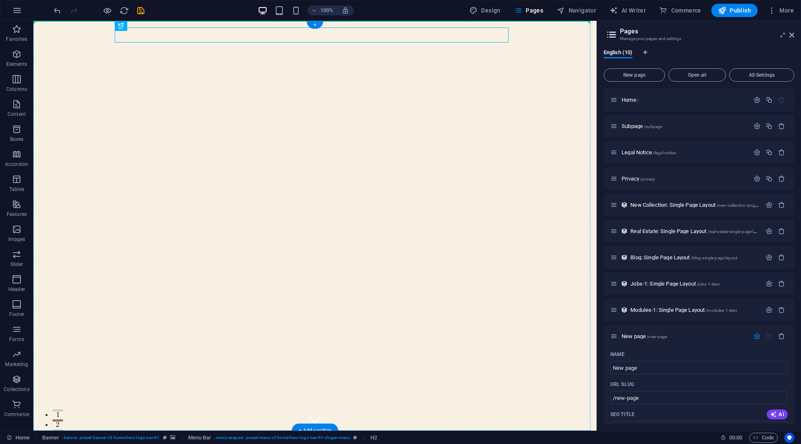
drag, startPoint x: 186, startPoint y: 34, endPoint x: 194, endPoint y: 138, distance: 104.2
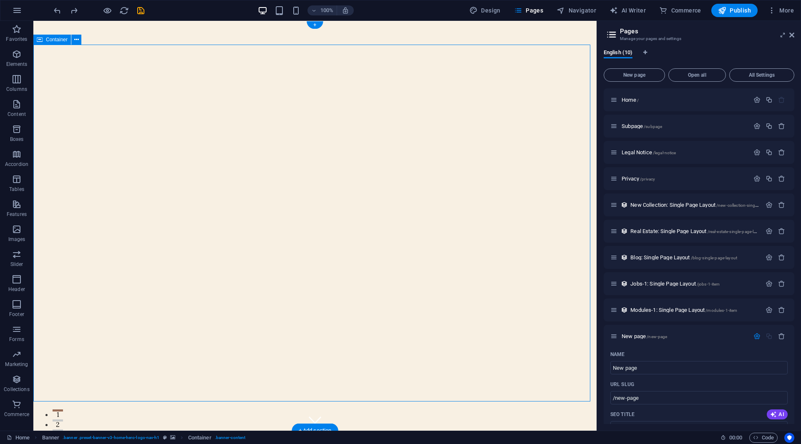
click at [19, 90] on p "Columns" at bounding box center [16, 89] width 21 height 7
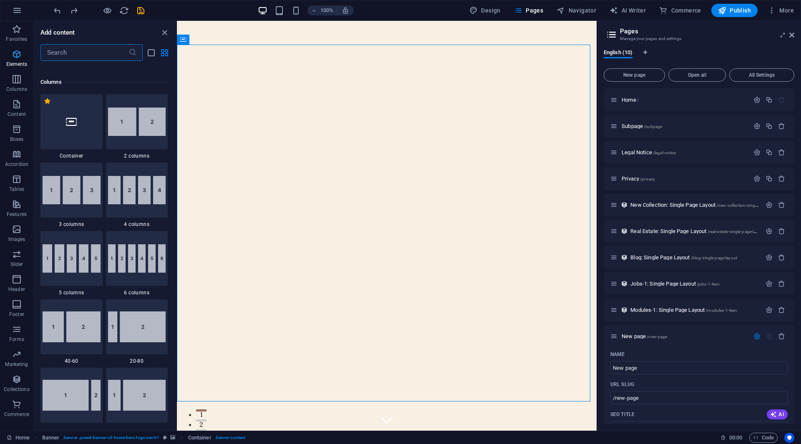
scroll to position [413, 0]
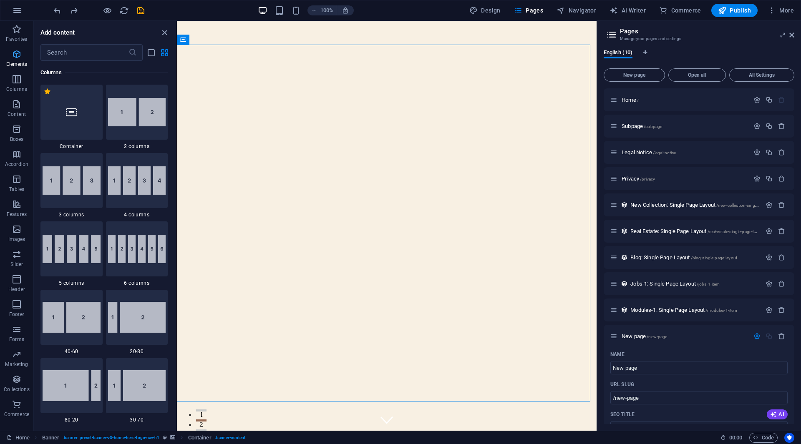
click at [16, 59] on icon "button" at bounding box center [17, 54] width 10 height 10
click at [7, 56] on span "Elements" at bounding box center [16, 59] width 33 height 20
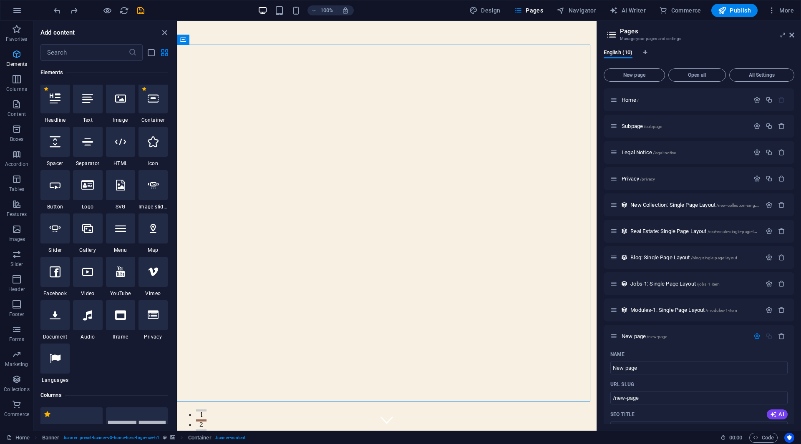
scroll to position [89, 0]
click at [58, 113] on div at bounding box center [54, 100] width 29 height 30
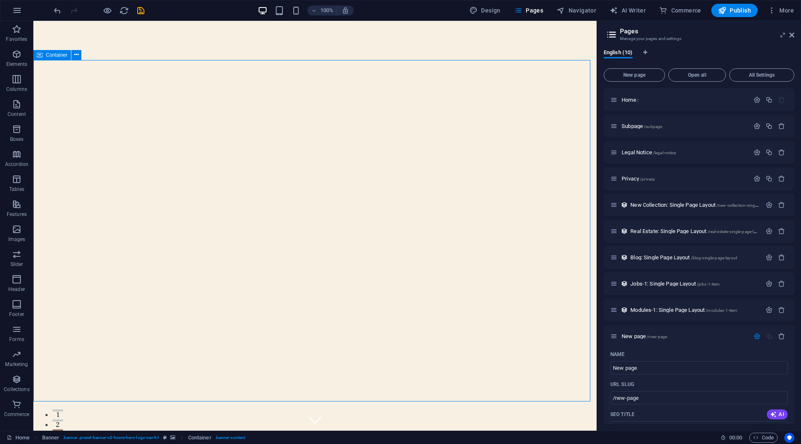
click at [171, 437] on div "New headline" at bounding box center [315, 444] width 394 height 15
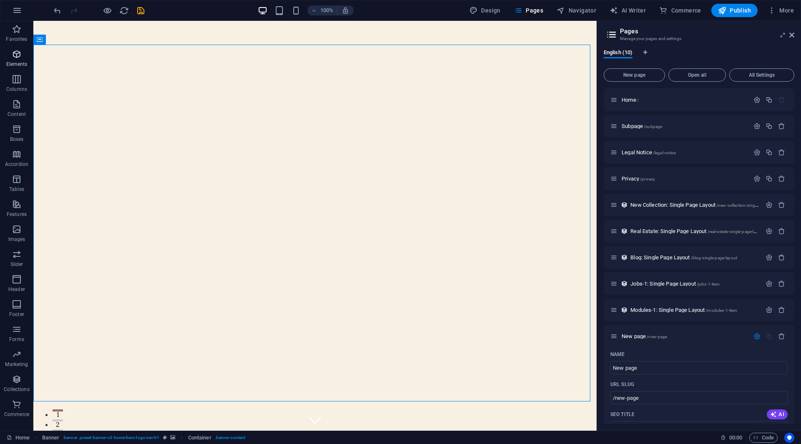
click at [14, 58] on icon "button" at bounding box center [17, 54] width 10 height 10
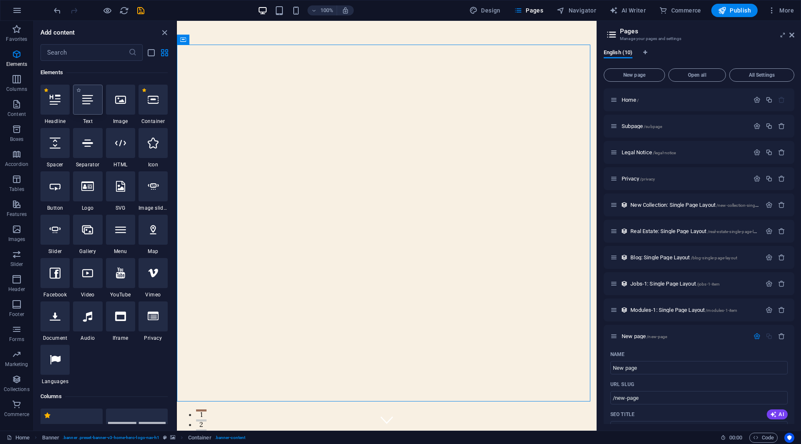
click at [90, 108] on div at bounding box center [87, 100] width 29 height 30
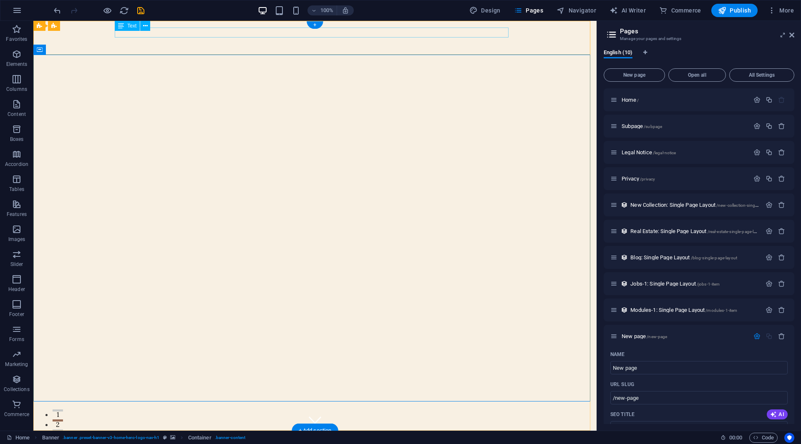
click at [163, 437] on div "New text element" at bounding box center [315, 442] width 394 height 10
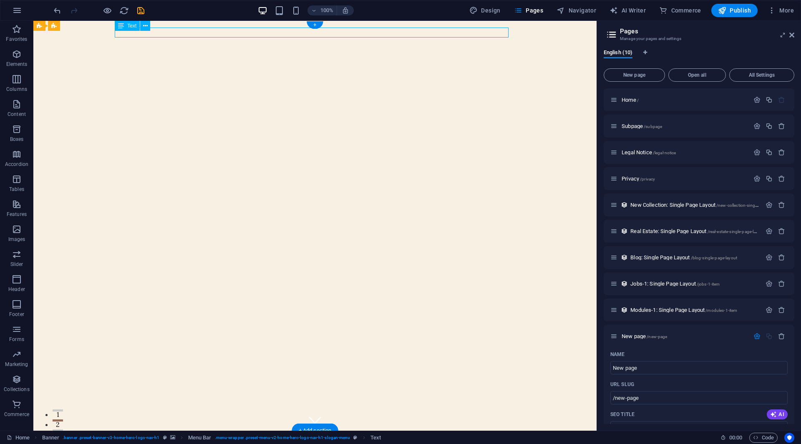
click at [163, 437] on div "New text element" at bounding box center [315, 442] width 394 height 10
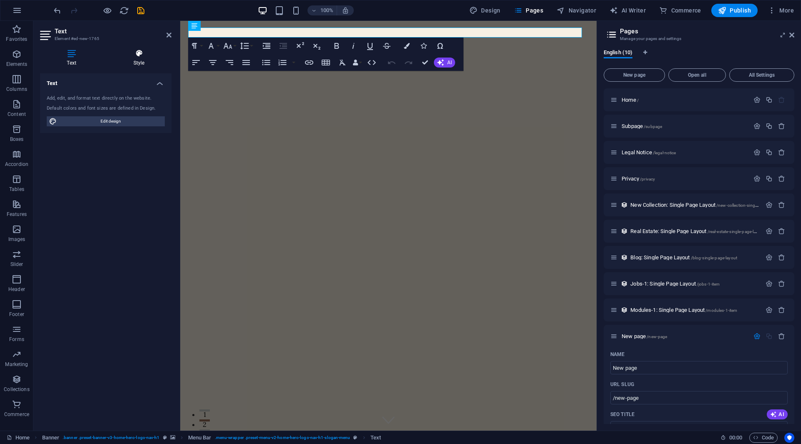
click at [138, 60] on h4 "Style" at bounding box center [138, 58] width 65 height 18
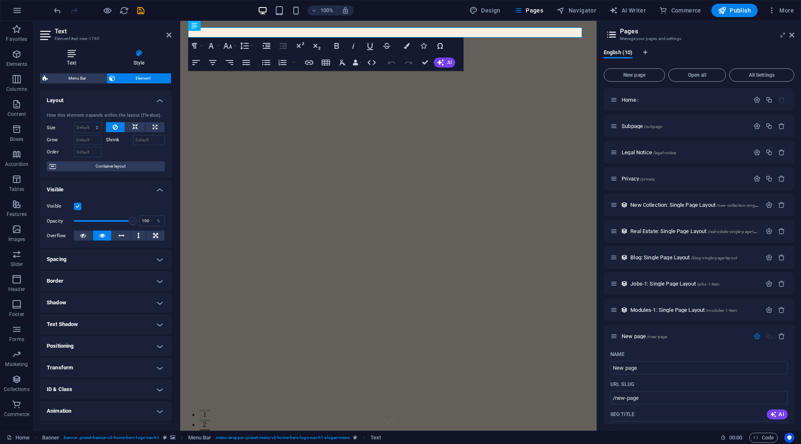
click at [71, 60] on h4 "Text" at bounding box center [73, 58] width 66 height 18
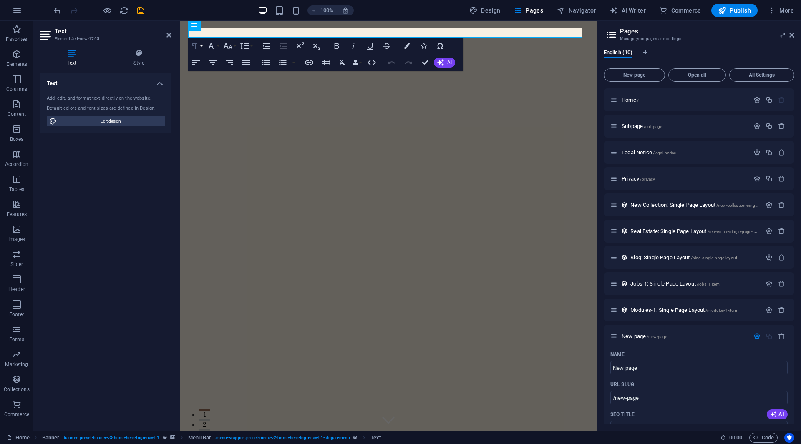
click at [201, 45] on button "Paragraph Format" at bounding box center [196, 46] width 16 height 17
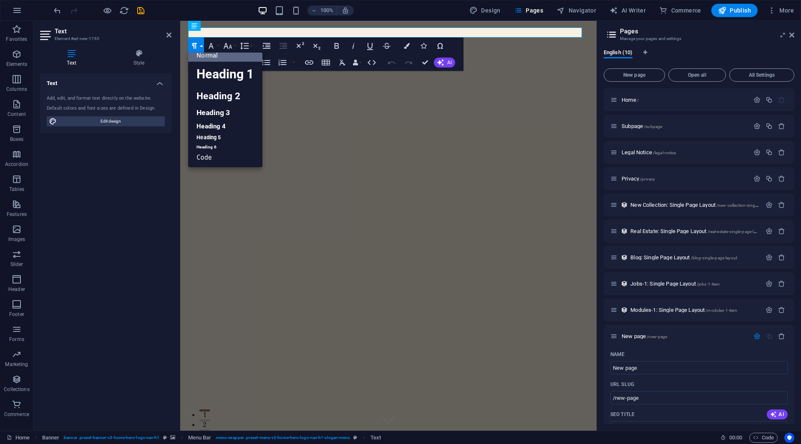
scroll to position [7, 0]
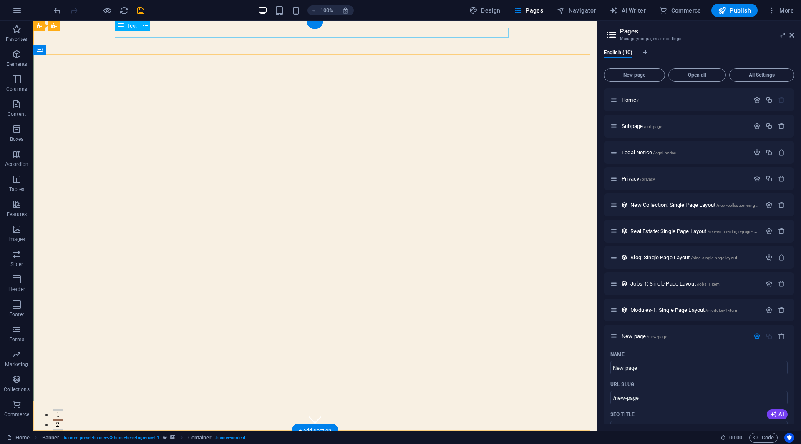
click at [161, 437] on div "New text element" at bounding box center [315, 442] width 394 height 10
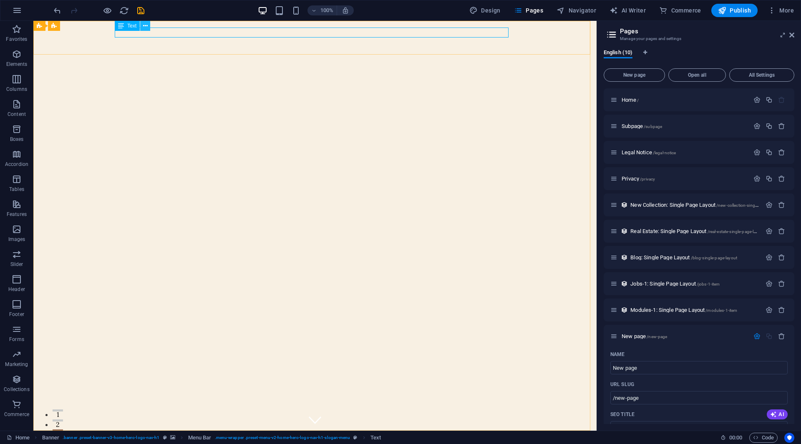
click at [145, 26] on icon at bounding box center [145, 26] width 5 height 9
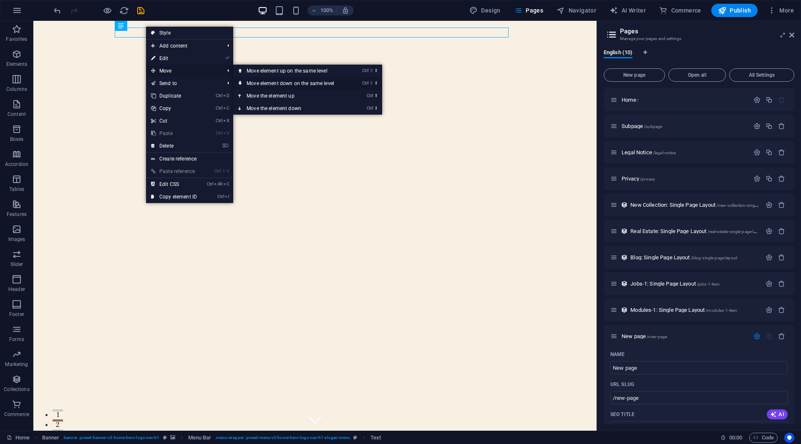
click at [264, 82] on link "Ctrl ⇧ ⬇ Move element down on the same level" at bounding box center [292, 83] width 118 height 13
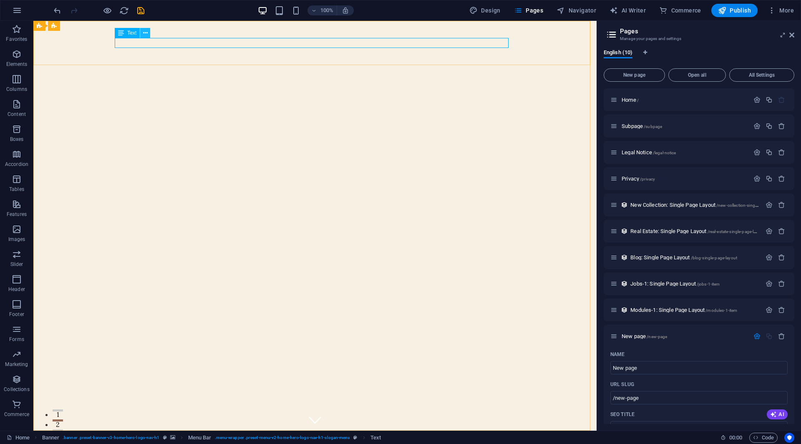
click at [146, 30] on icon at bounding box center [145, 33] width 5 height 9
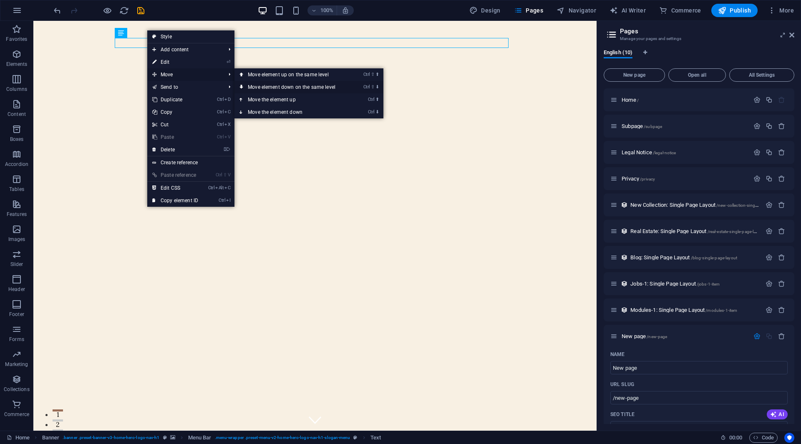
click at [292, 84] on link "Ctrl ⇧ ⬇ Move element down on the same level" at bounding box center [293, 87] width 118 height 13
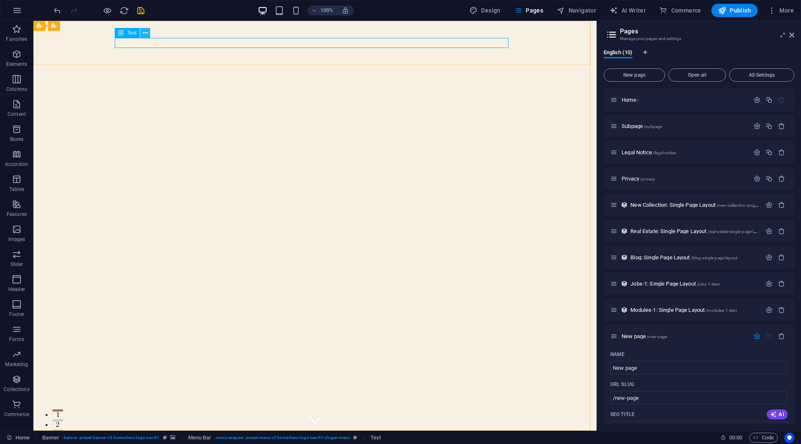
click at [146, 35] on icon at bounding box center [145, 33] width 5 height 9
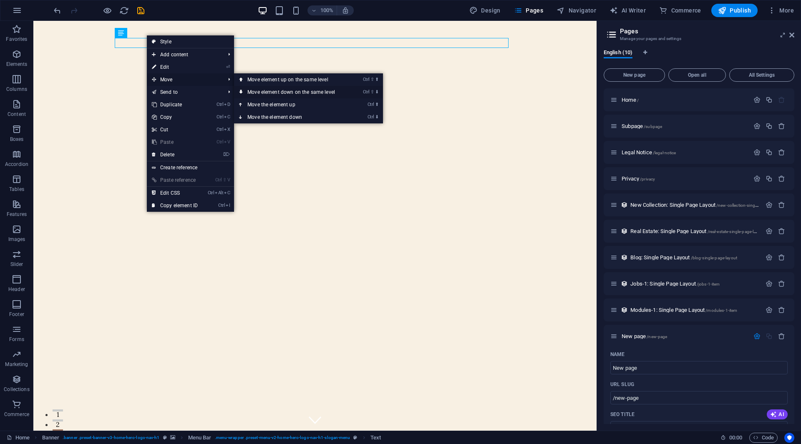
click at [266, 90] on link "Ctrl ⇧ ⬇ Move element down on the same level" at bounding box center [293, 92] width 118 height 13
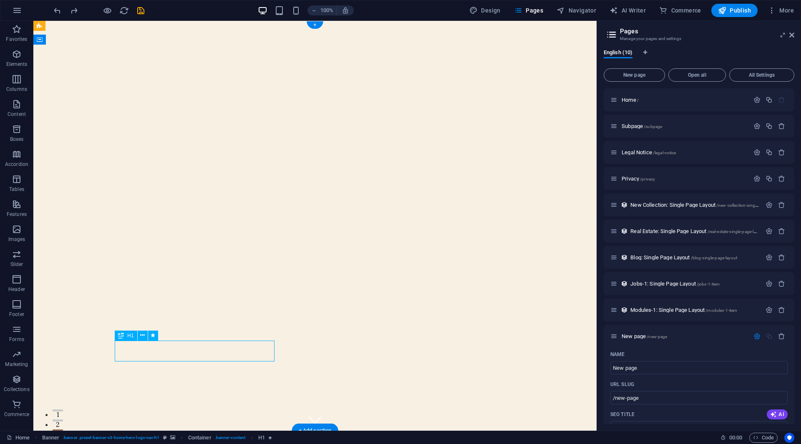
select select "px"
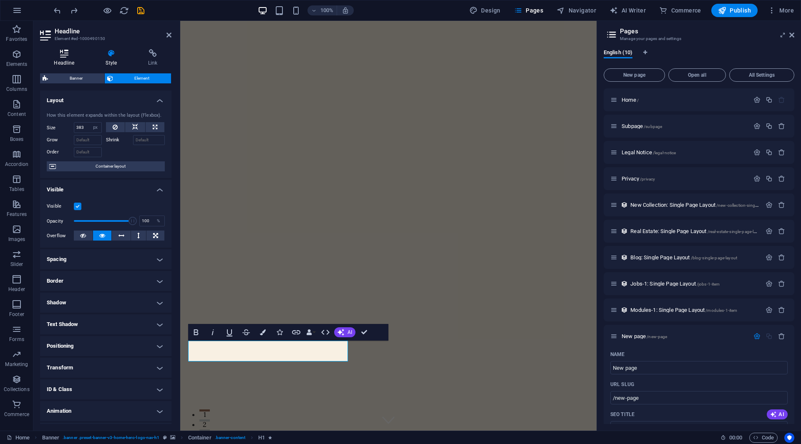
click at [72, 63] on h4 "Headline" at bounding box center [66, 58] width 52 height 18
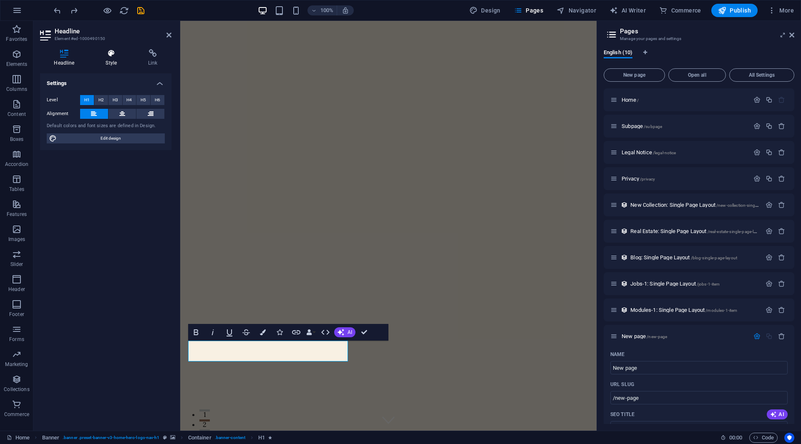
click at [107, 57] on icon at bounding box center [111, 53] width 39 height 8
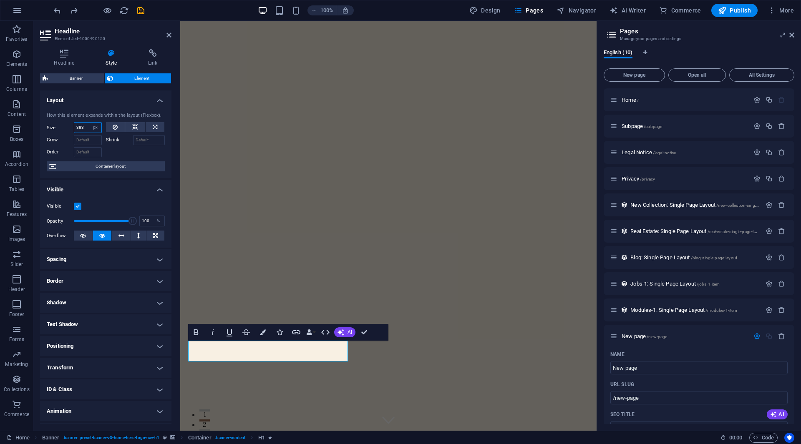
click at [81, 130] on input "383" at bounding box center [87, 128] width 27 height 10
type input "511"
click at [133, 126] on icon at bounding box center [135, 127] width 6 height 10
select select "DISABLED_OPTION_VALUE"
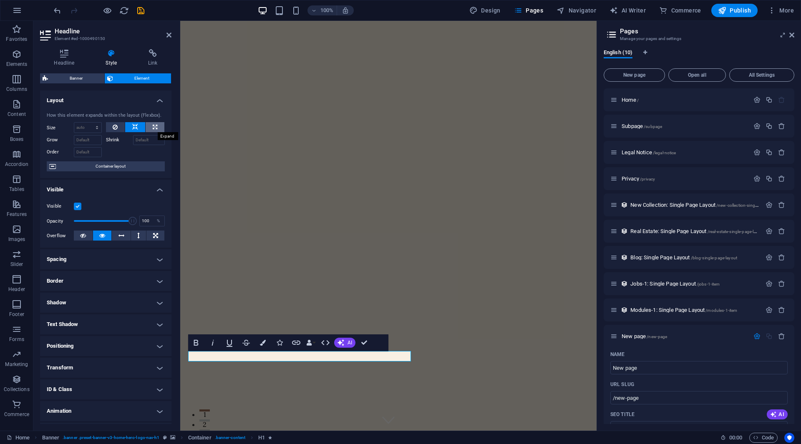
click at [156, 128] on button at bounding box center [155, 127] width 19 height 10
type input "100"
select select "%"
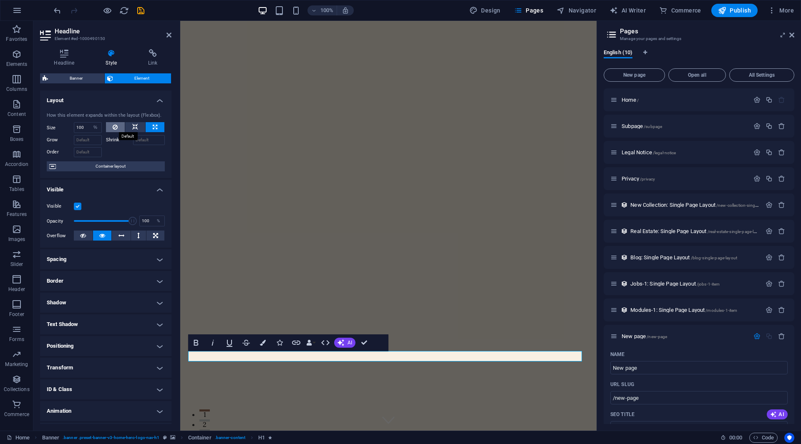
click at [113, 127] on icon at bounding box center [115, 127] width 5 height 10
select select "DISABLED_OPTION_VALUE"
click at [116, 138] on label "Shrink" at bounding box center [119, 140] width 27 height 10
click at [133, 138] on input "Shrink" at bounding box center [149, 140] width 32 height 10
click at [132, 129] on icon at bounding box center [135, 127] width 6 height 10
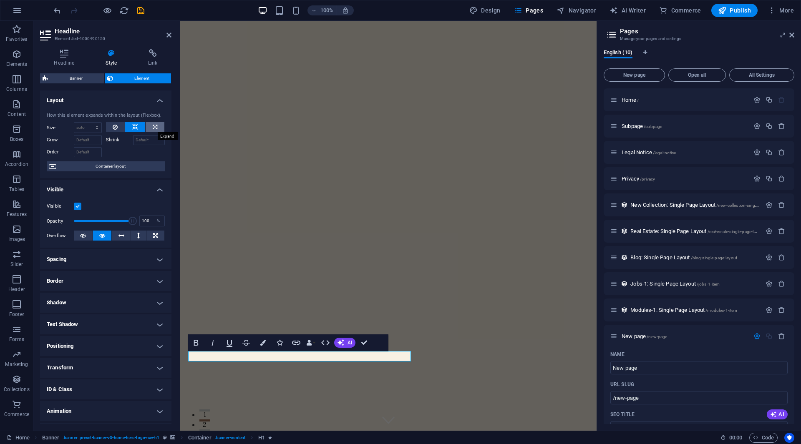
click at [153, 127] on icon at bounding box center [155, 127] width 5 height 10
type input "100"
select select "%"
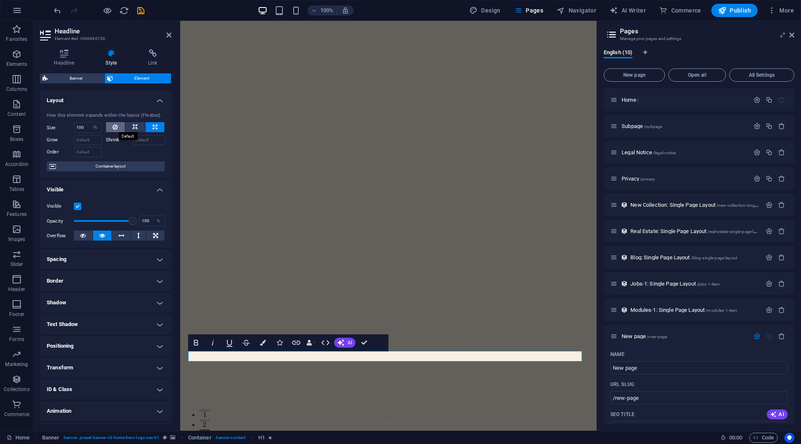
click at [115, 128] on icon at bounding box center [115, 127] width 5 height 10
click at [86, 128] on select "Default auto px % 1/1 1/2 1/3 1/4 1/5 1/6 1/7 1/8 1/9 1/10" at bounding box center [87, 128] width 27 height 10
select select "px"
click at [89, 123] on select "Default auto px % 1/1 1/2 1/3 1/4 1/5 1/6 1/7 1/8 1/9 1/10" at bounding box center [87, 128] width 27 height 10
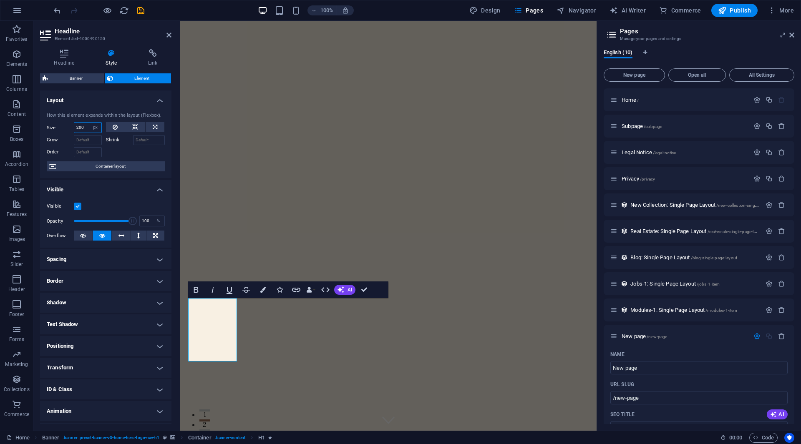
type input "200"
